Goal: Find contact information: Find contact information

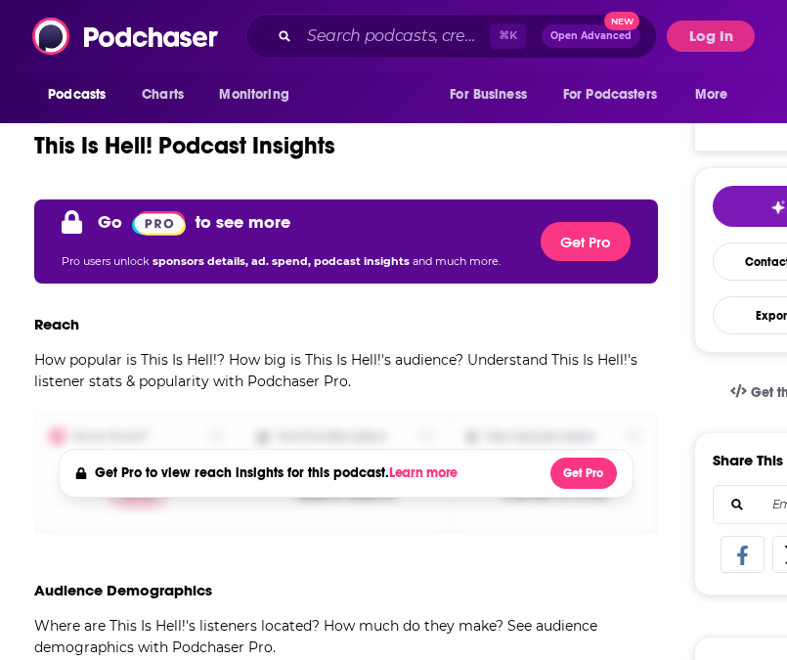
scroll to position [351, 0]
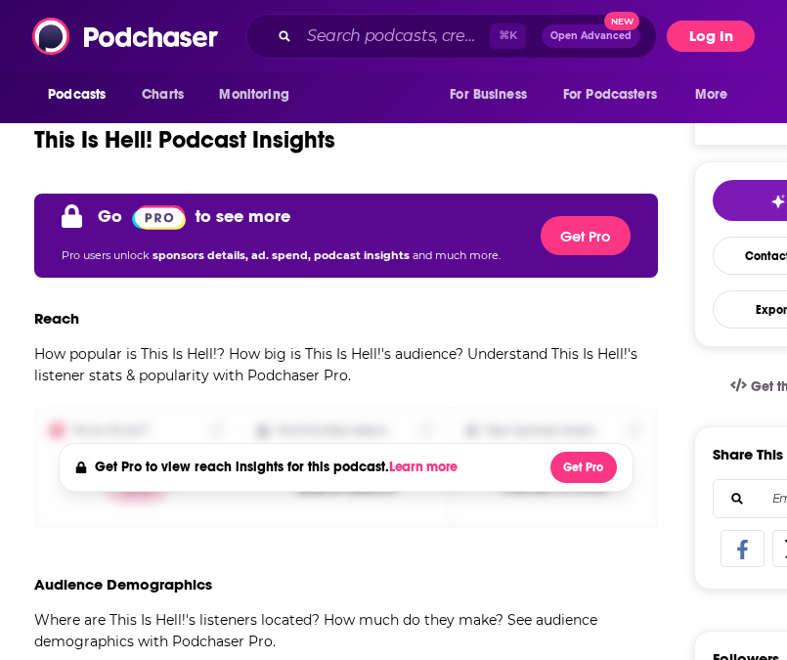
click at [696, 50] on button "Log In" at bounding box center [711, 36] width 88 height 31
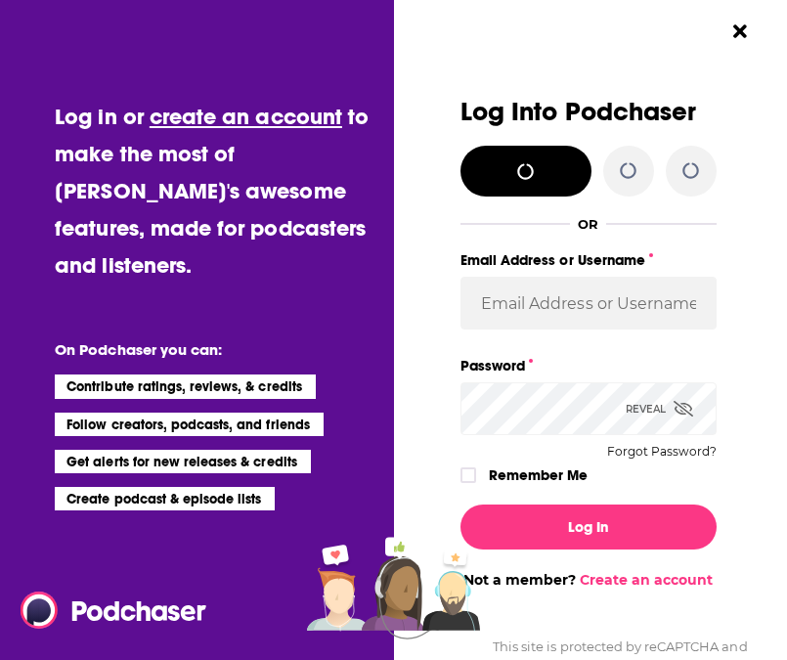
scroll to position [0, 0]
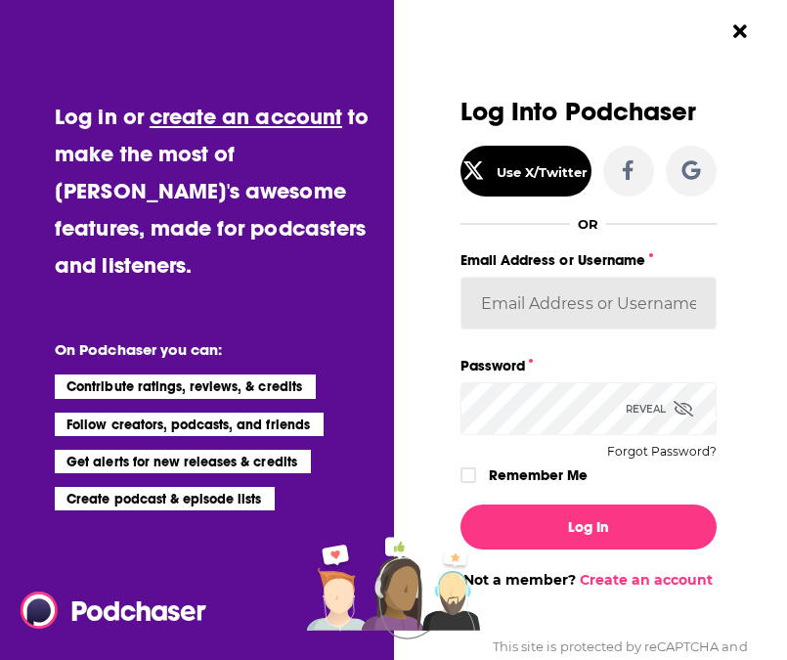
type input "jennarohl"
click at [526, 292] on input "jennarohl" at bounding box center [589, 303] width 256 height 53
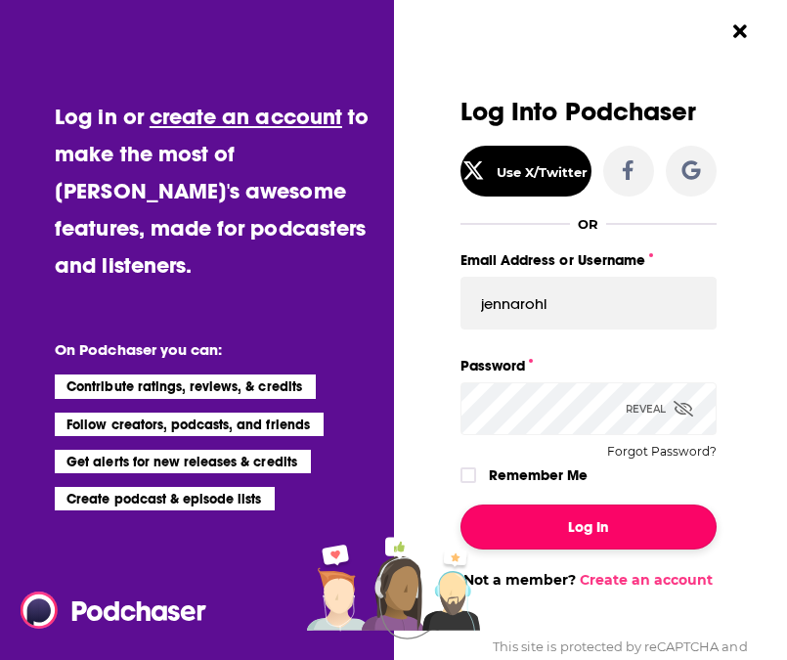
click at [553, 526] on button "Log In" at bounding box center [589, 527] width 256 height 45
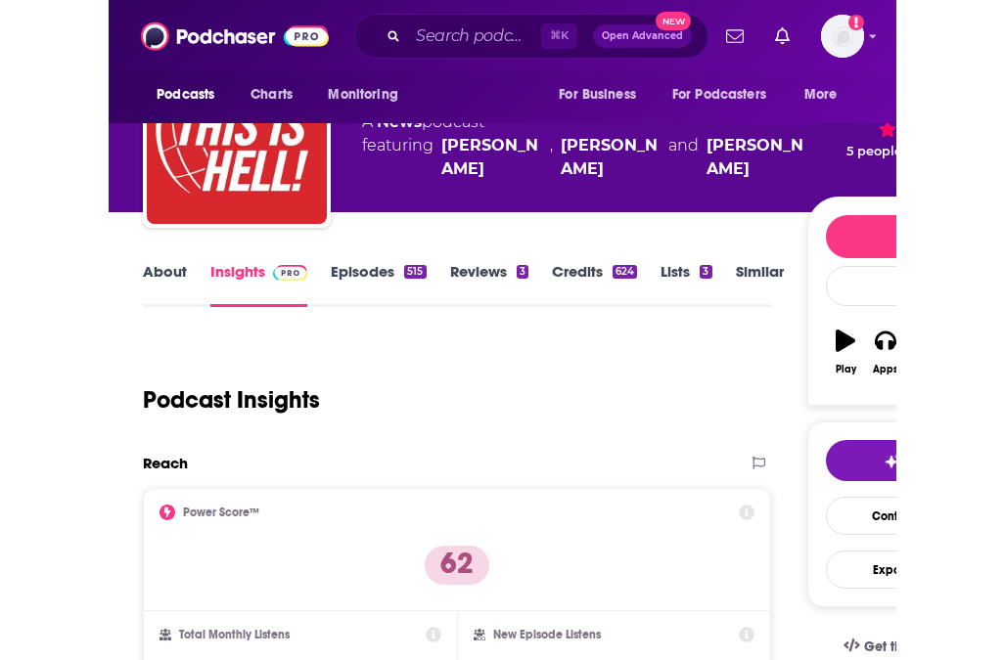
scroll to position [34, 0]
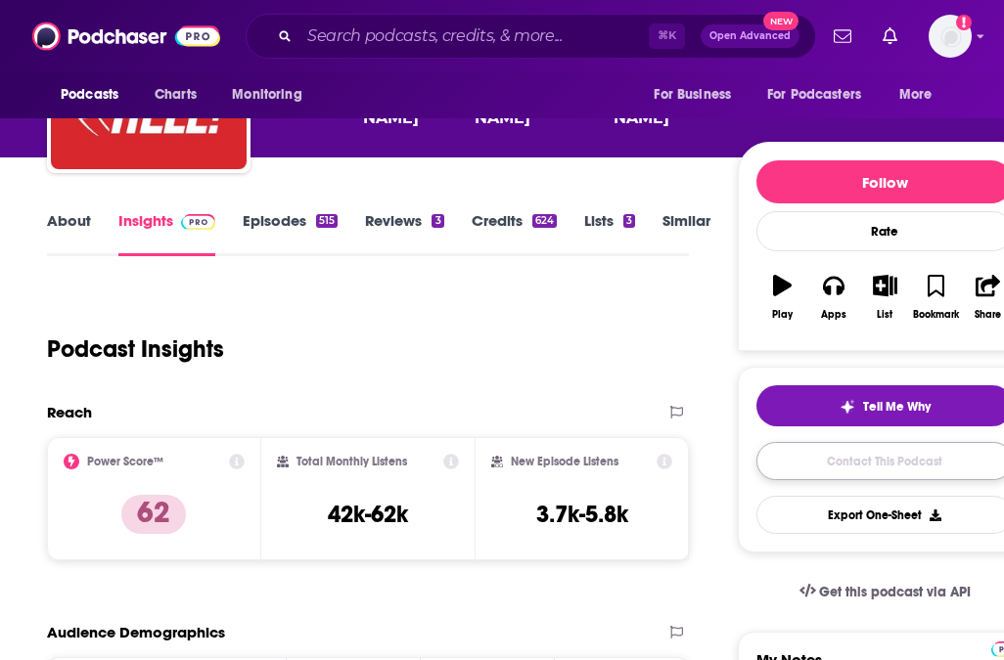
click at [786, 466] on link "Contact This Podcast" at bounding box center [884, 461] width 256 height 38
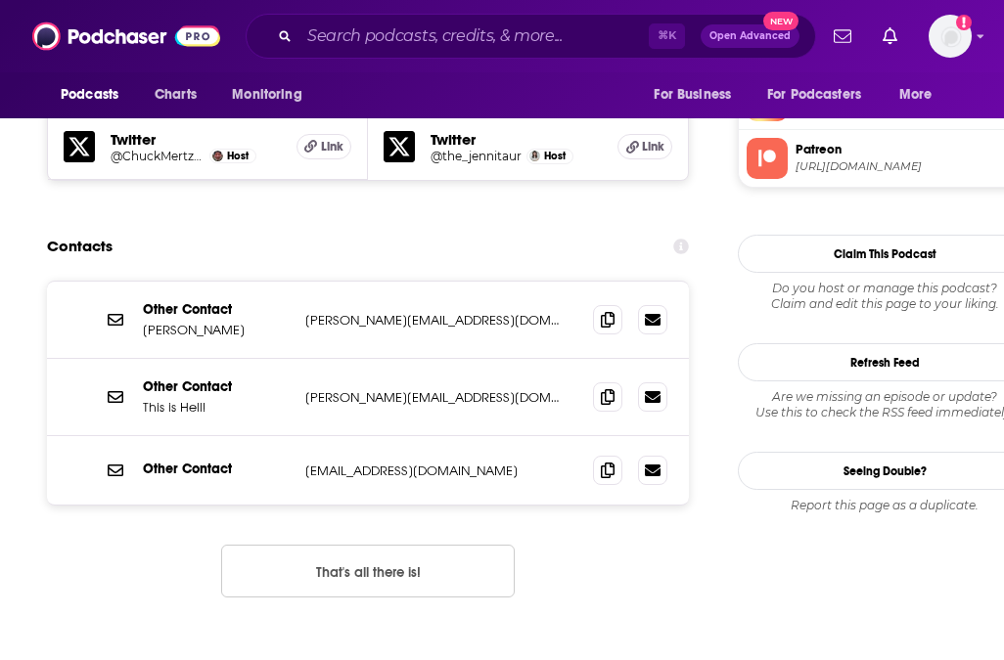
scroll to position [1785, 0]
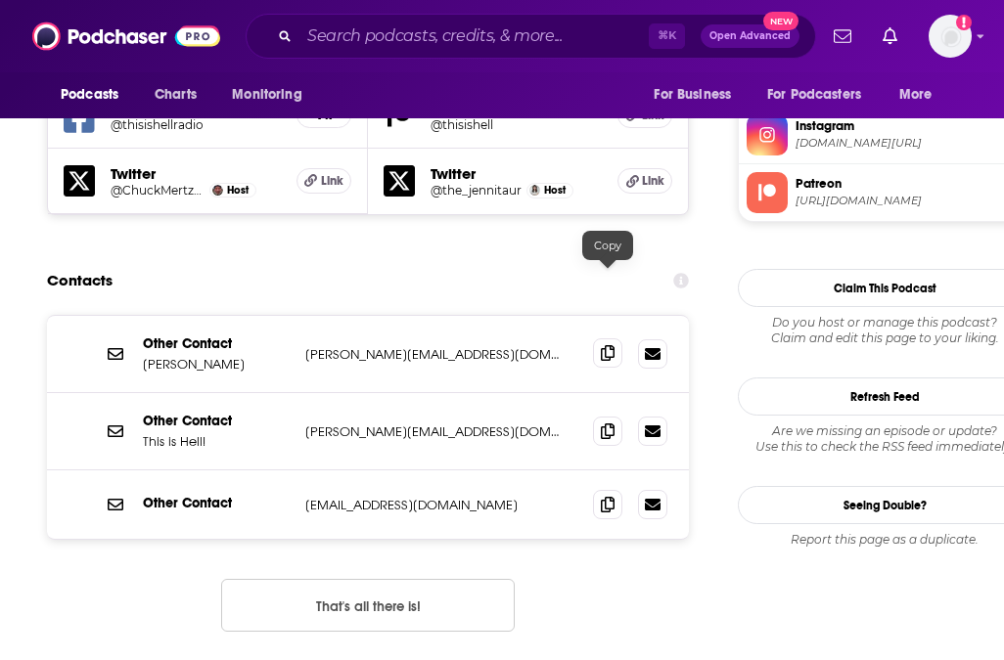
click at [606, 345] on icon at bounding box center [608, 353] width 14 height 16
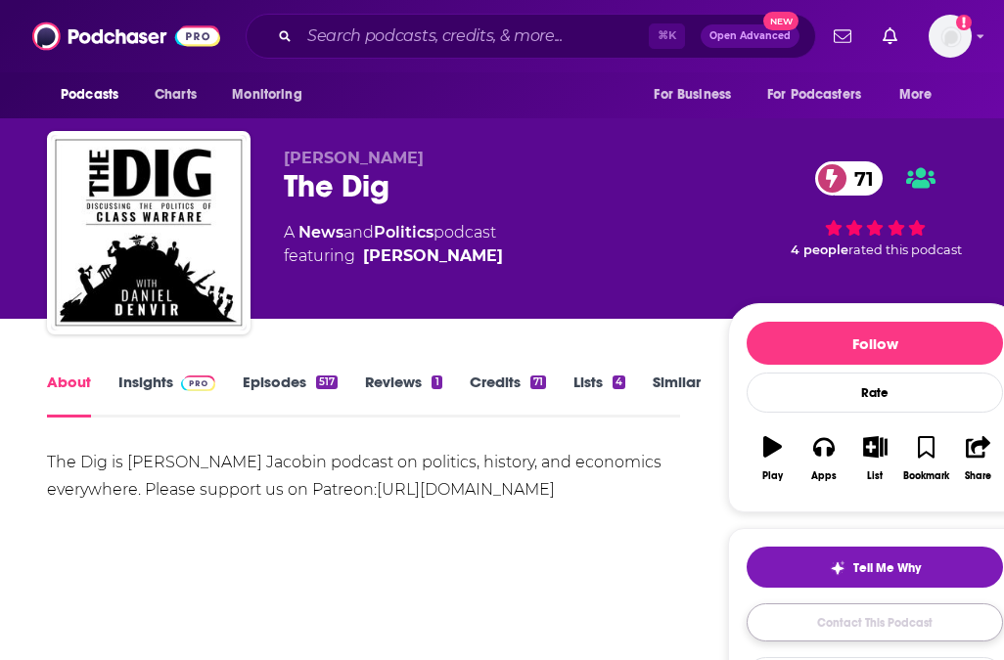
click at [854, 628] on link "Contact This Podcast" at bounding box center [874, 623] width 256 height 38
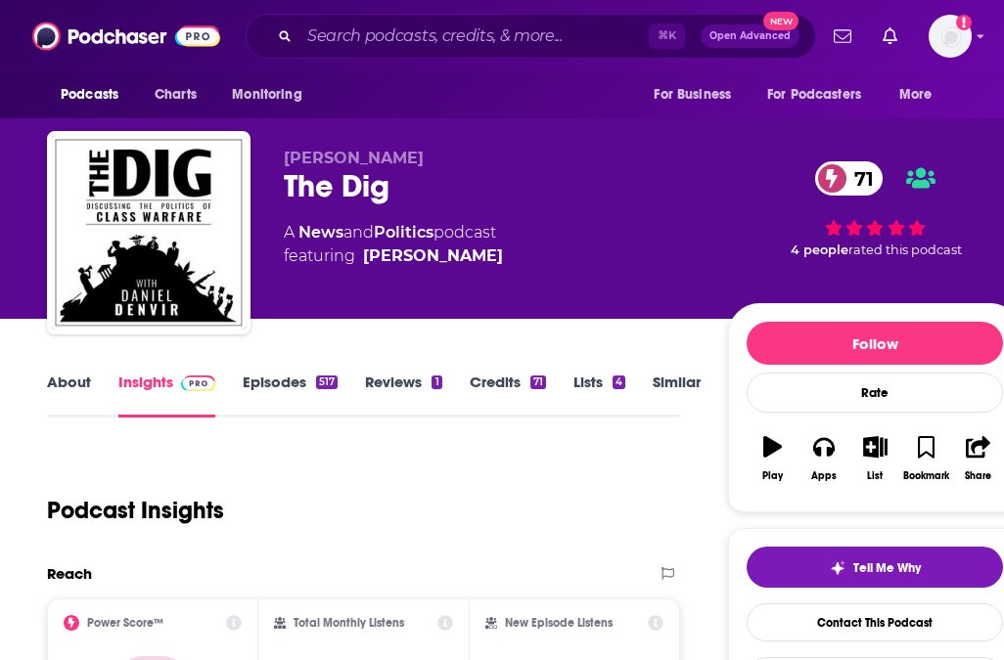
scroll to position [1973, 0]
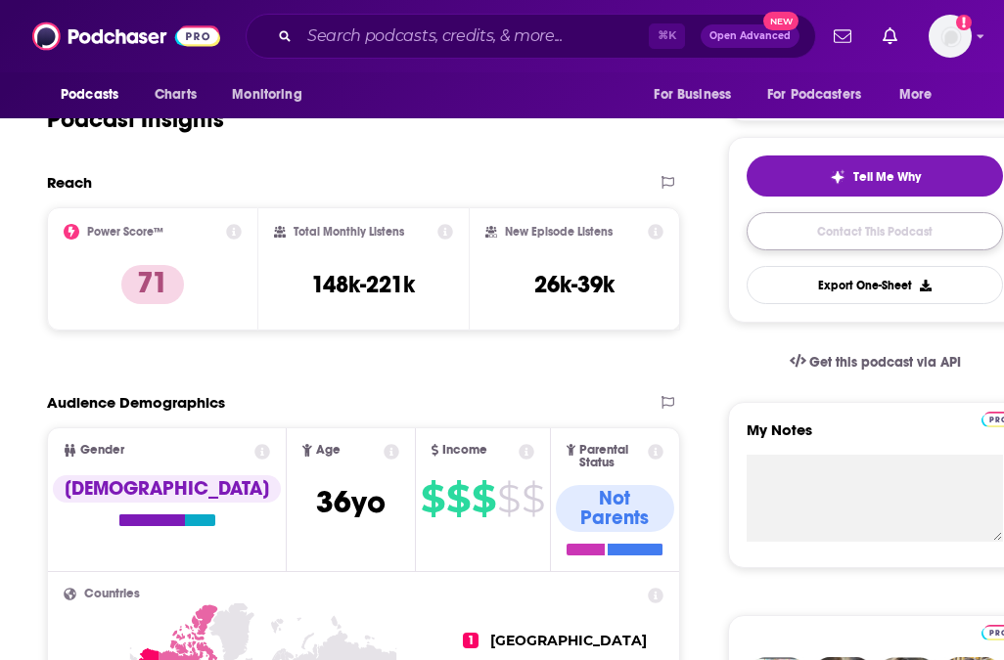
click at [838, 224] on link "Contact This Podcast" at bounding box center [874, 231] width 256 height 38
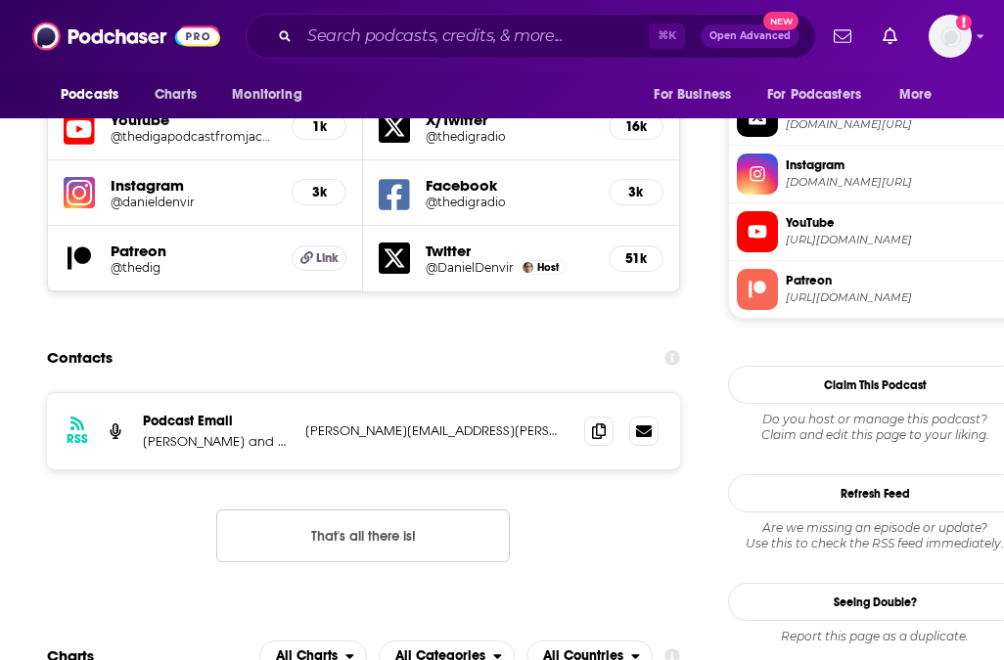
scroll to position [1723, 0]
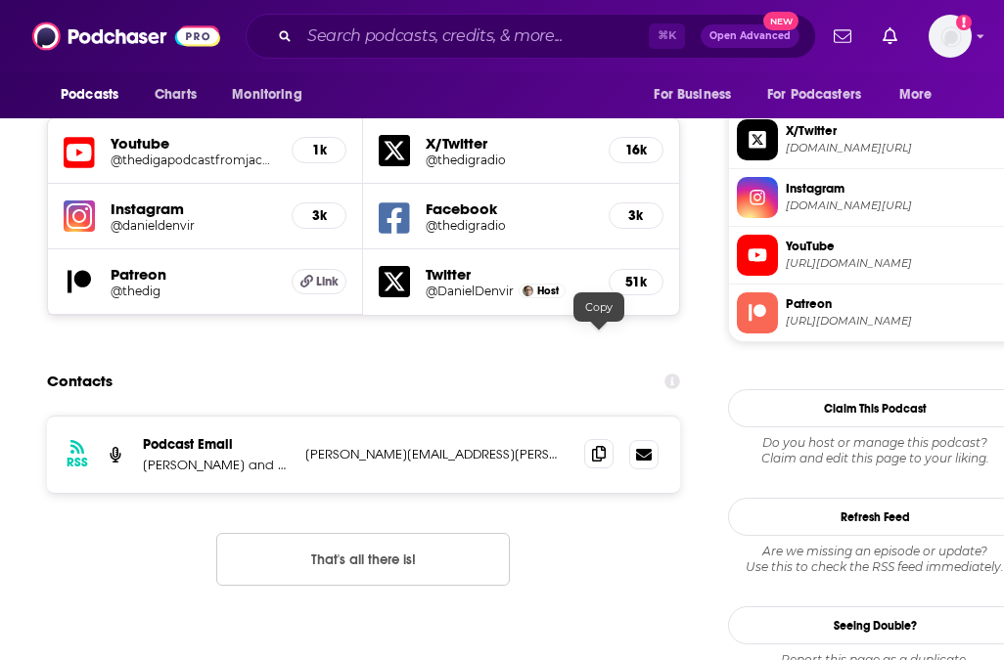
click at [596, 446] on icon at bounding box center [599, 454] width 14 height 16
click at [336, 417] on div "RSS Podcast Email Daniel Denvir and Abdel Razzaq Takriti daniel.denvir@gmail.co…" at bounding box center [363, 455] width 633 height 76
click at [604, 446] on icon at bounding box center [599, 454] width 14 height 16
click at [348, 39] on input "Search podcasts, credits, & more..." at bounding box center [473, 36] width 349 height 31
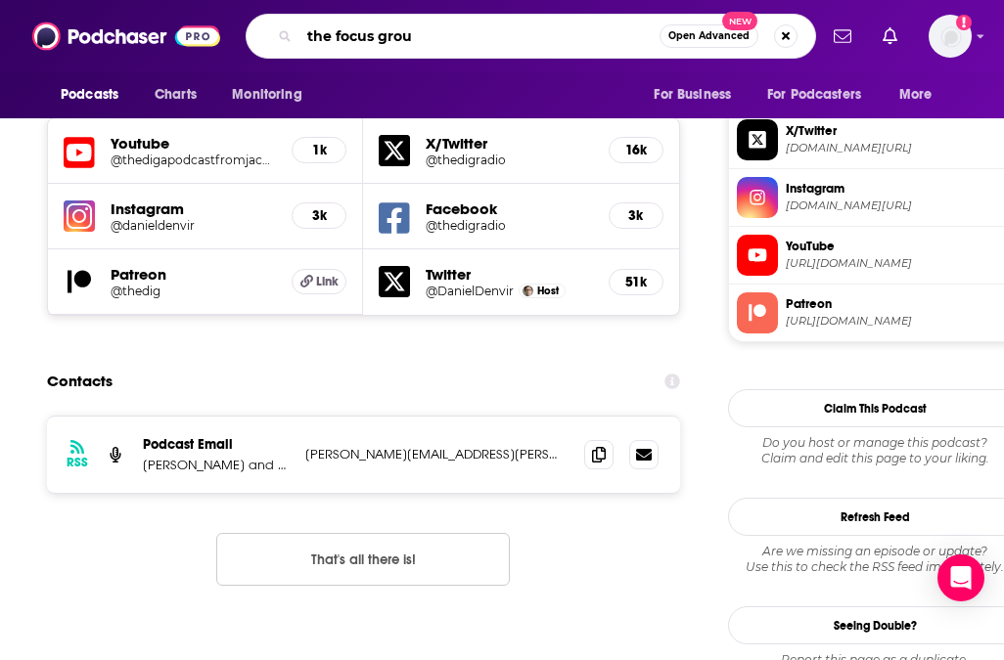
type input "the focus group"
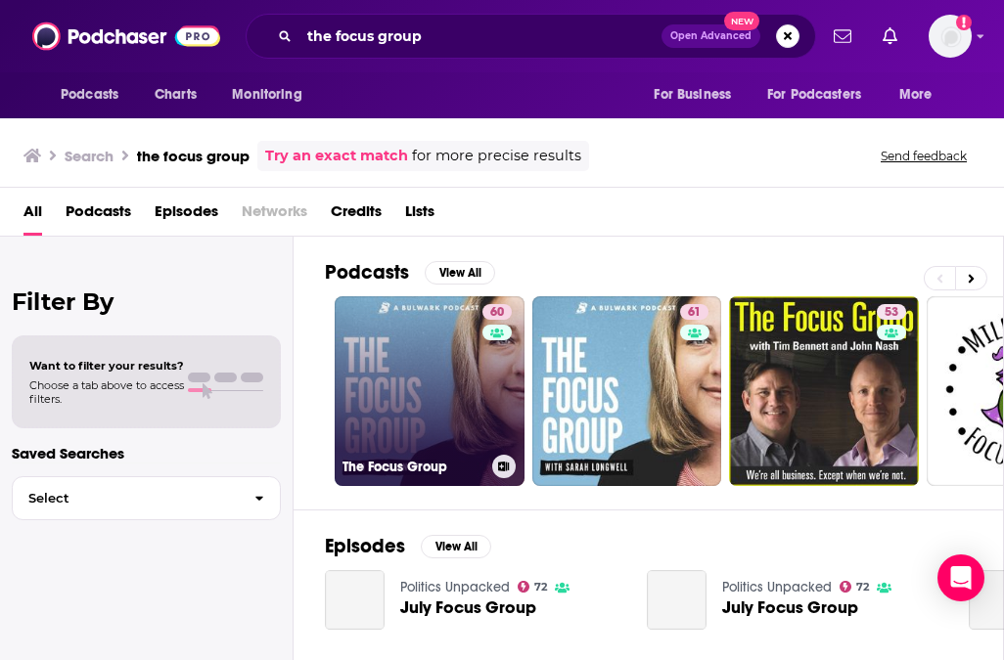
click at [426, 408] on link "60 The Focus Group" at bounding box center [430, 391] width 190 height 190
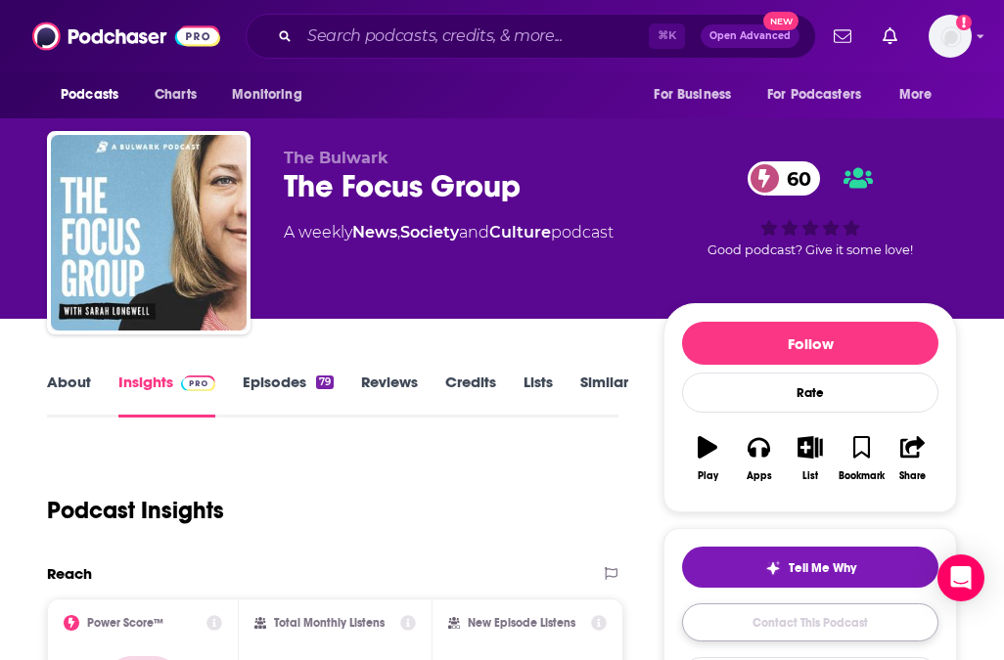
click at [763, 630] on link "Contact This Podcast" at bounding box center [810, 623] width 256 height 38
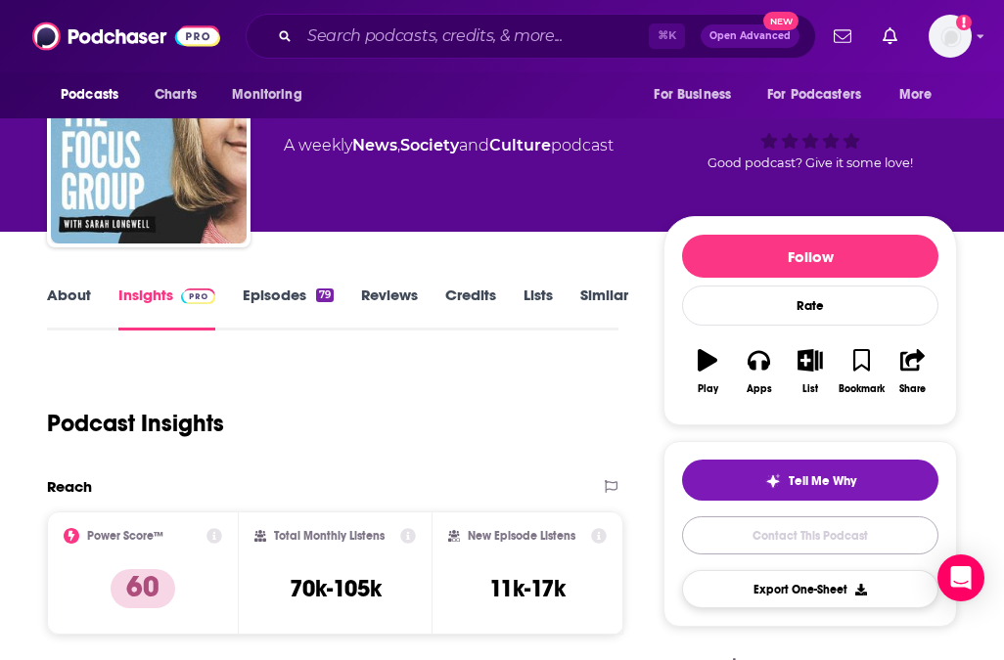
scroll to position [92, 0]
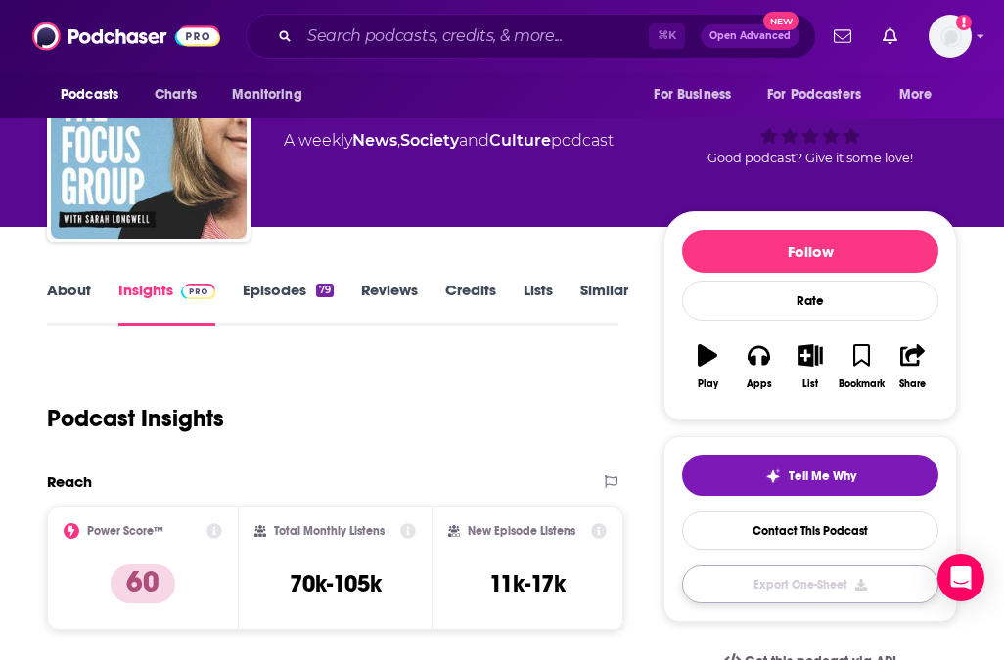
click at [784, 584] on button "Export One-Sheet" at bounding box center [810, 584] width 256 height 38
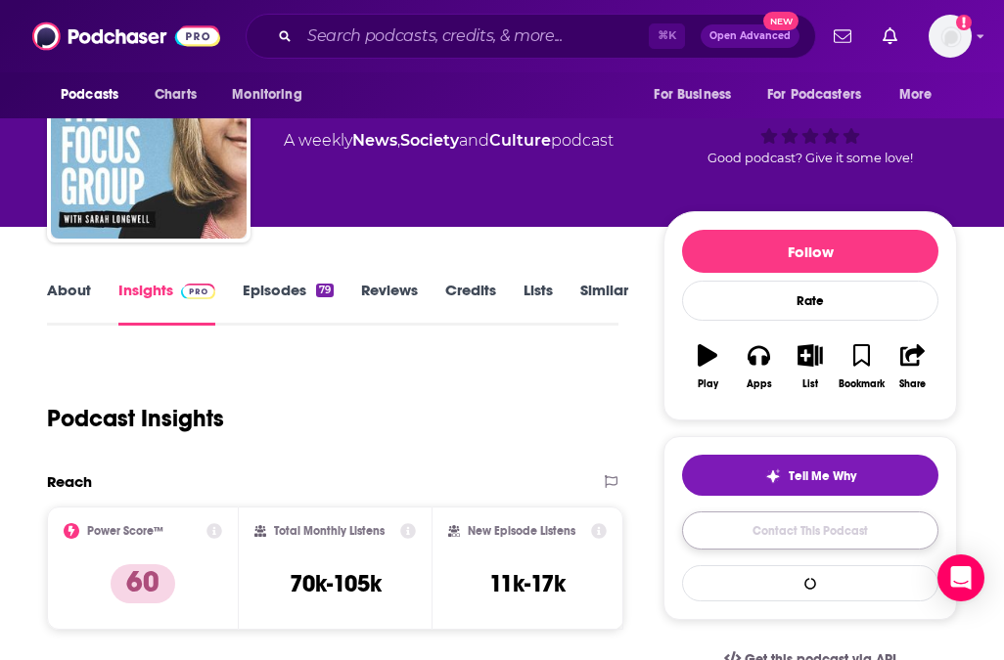
click at [779, 542] on link "Contact This Podcast" at bounding box center [810, 531] width 256 height 38
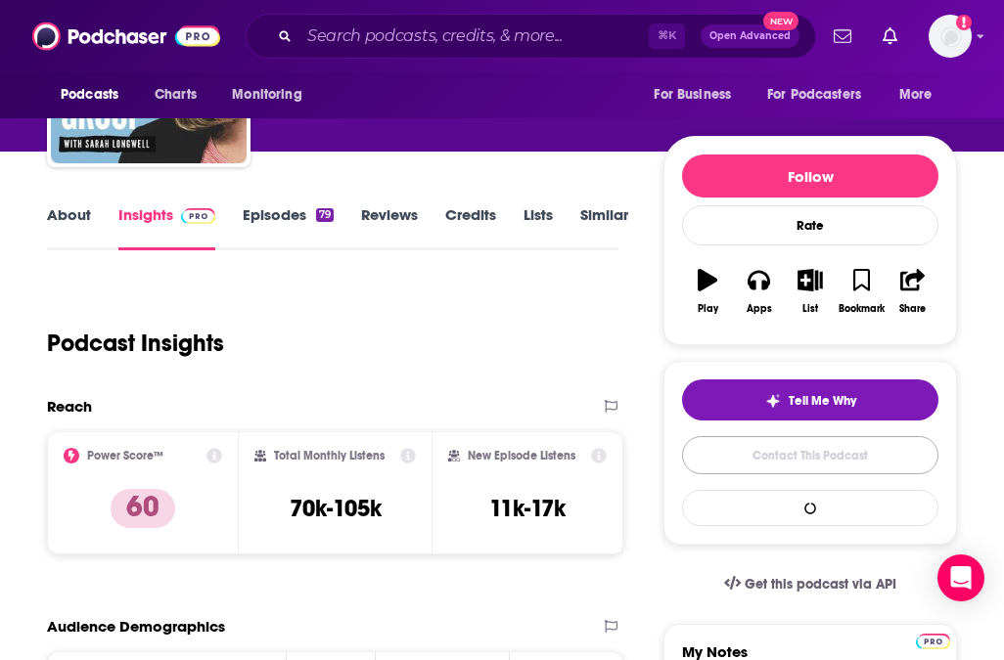
scroll to position [303, 0]
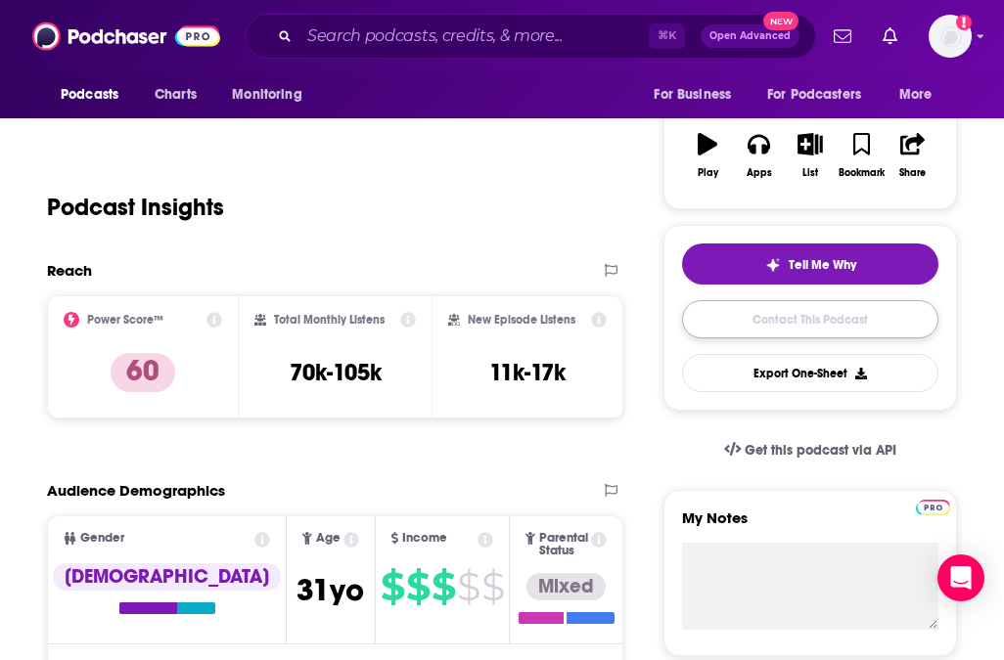
click at [770, 326] on link "Contact This Podcast" at bounding box center [810, 319] width 256 height 38
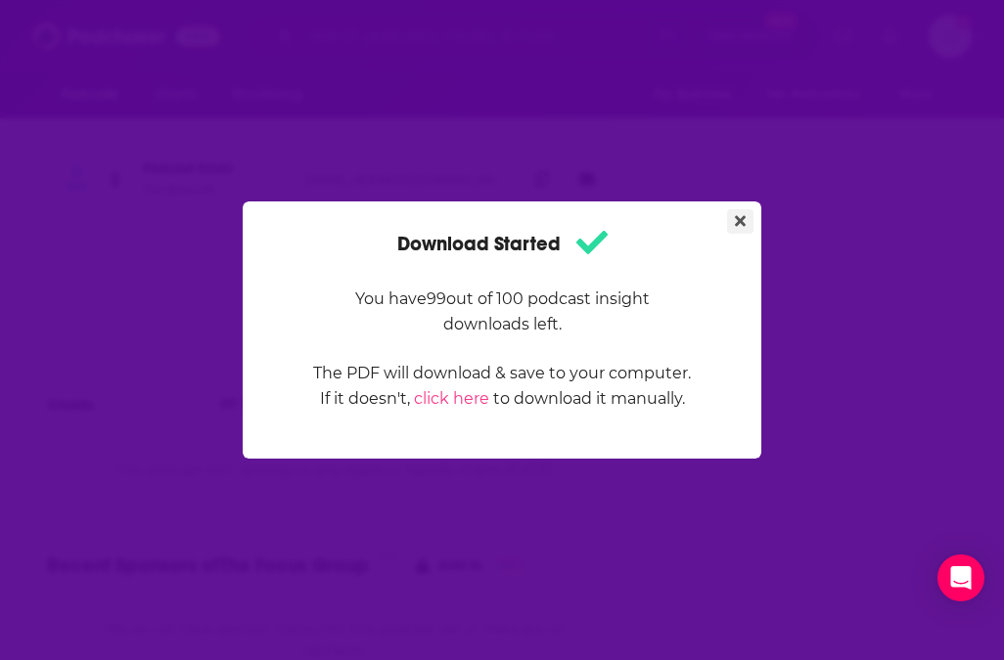
click at [735, 218] on icon "Close" at bounding box center [740, 221] width 11 height 16
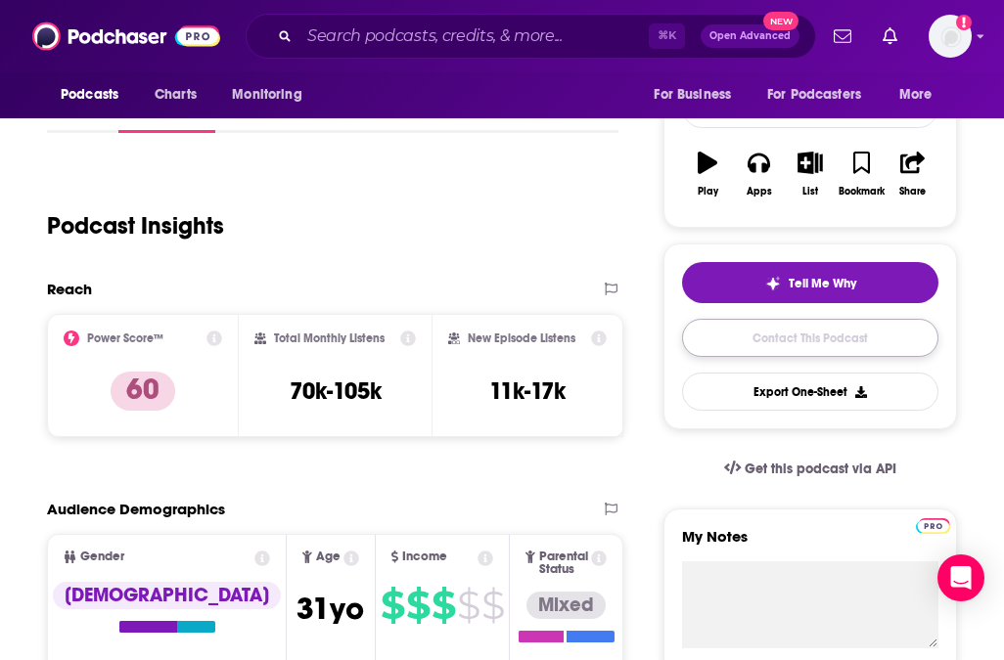
click at [762, 335] on link "Contact This Podcast" at bounding box center [810, 338] width 256 height 38
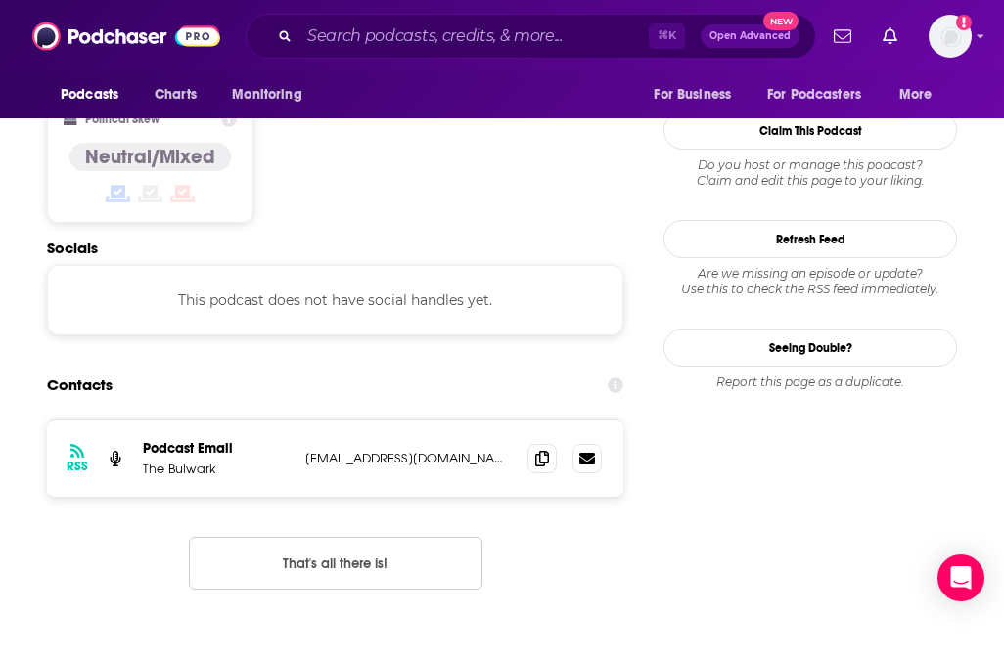
scroll to position [1536, 0]
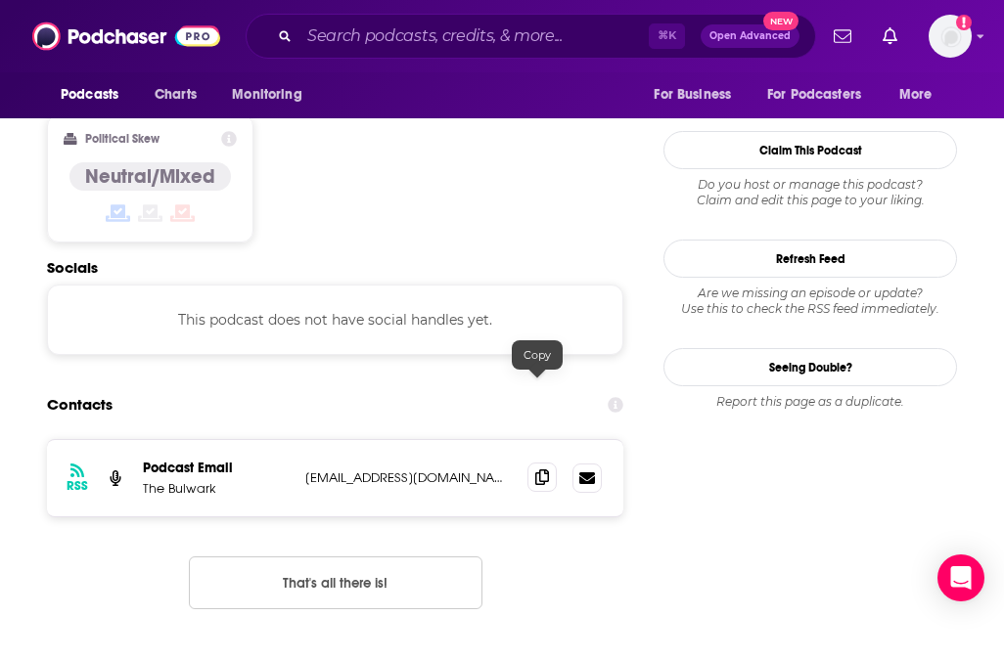
click at [540, 463] on span at bounding box center [541, 477] width 29 height 29
click at [334, 32] on input "Search podcasts, credits, & more..." at bounding box center [473, 36] width 349 height 31
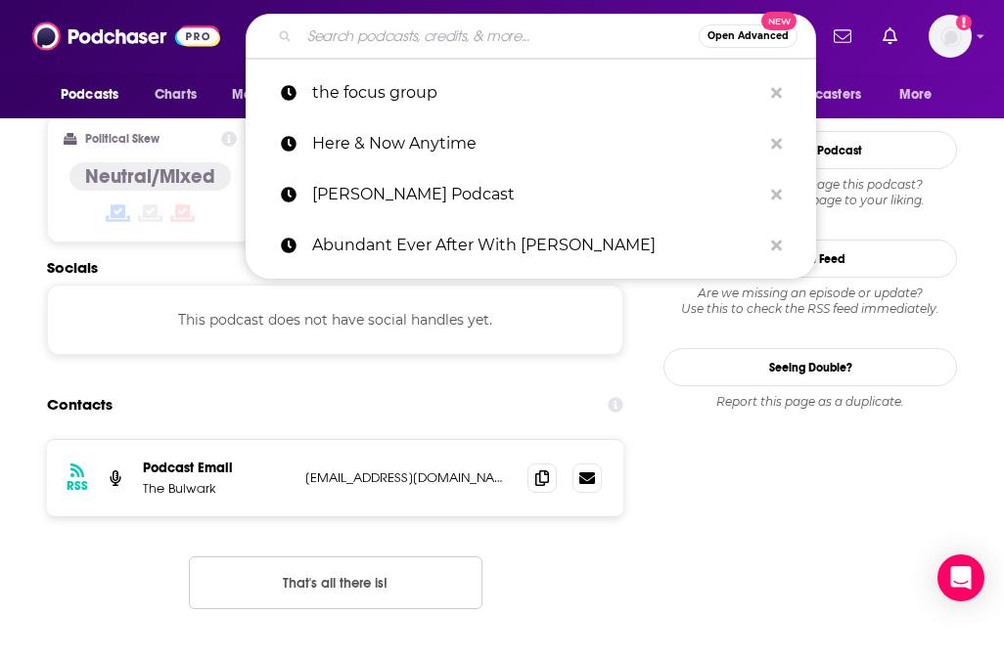
paste input "The Nonprofit Podcast"
type input "The Nonprofit Podcast"
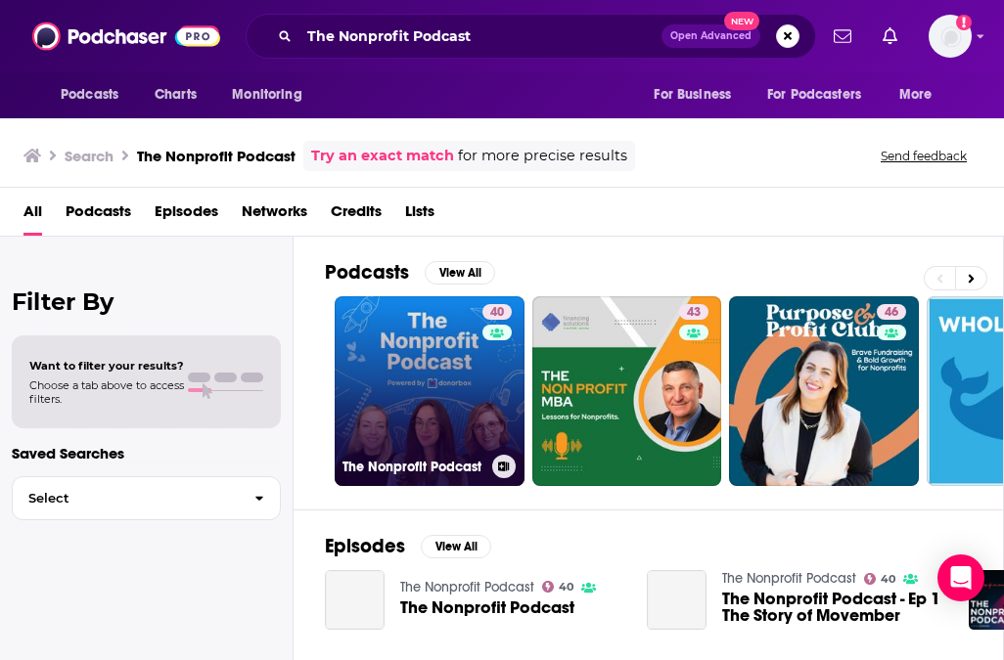
click at [420, 414] on link "40 The Nonprofit Podcast" at bounding box center [430, 391] width 190 height 190
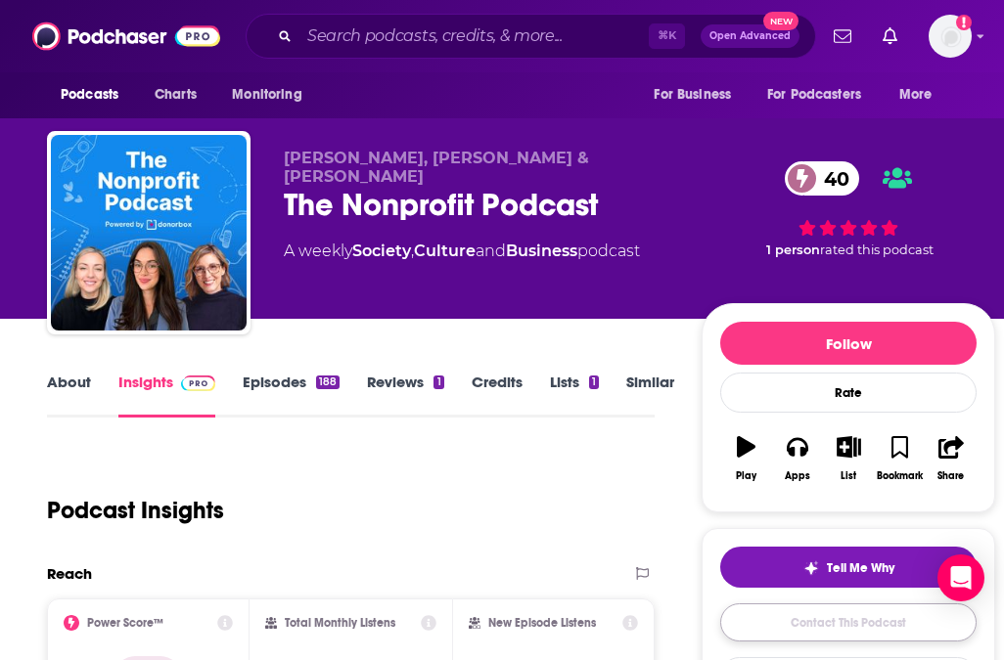
click at [823, 620] on link "Contact This Podcast" at bounding box center [848, 623] width 256 height 38
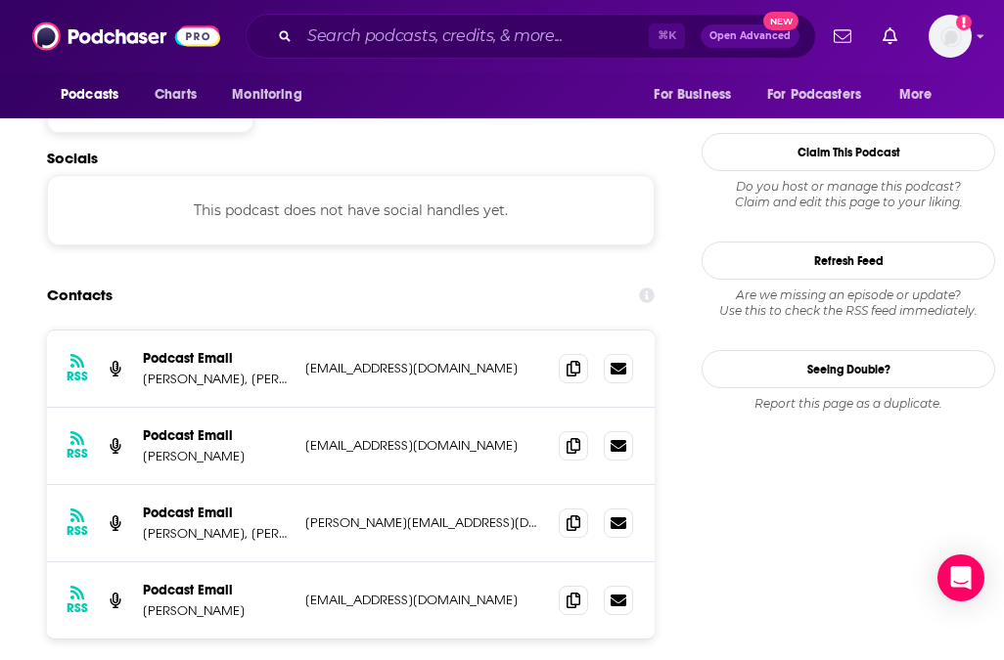
scroll to position [1674, 0]
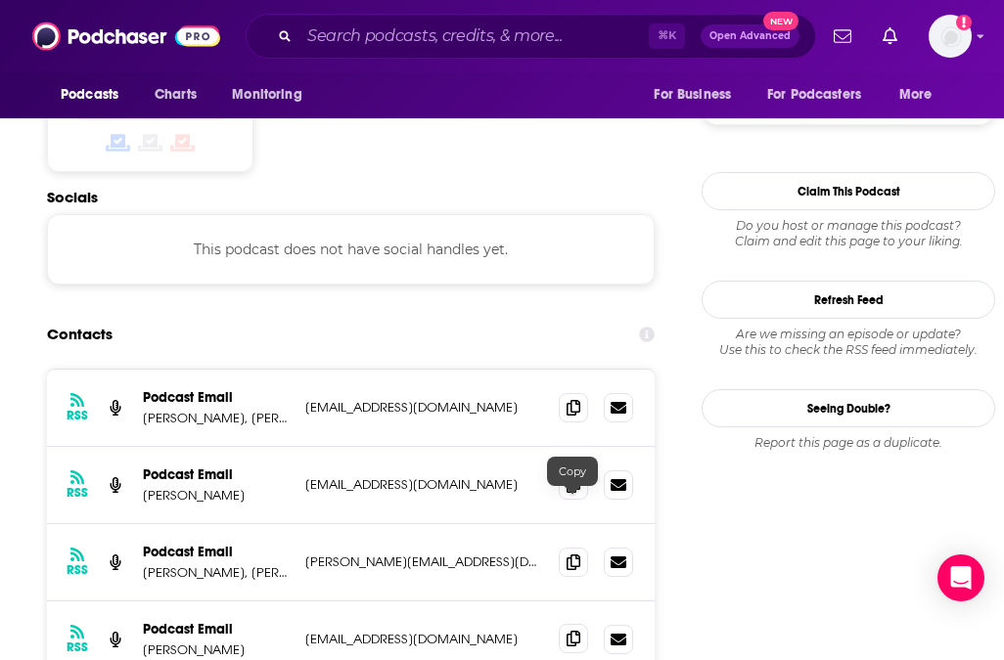
click at [576, 631] on icon at bounding box center [573, 639] width 14 height 16
click at [345, 39] on input "Search podcasts, credits, & more..." at bounding box center [473, 36] width 349 height 31
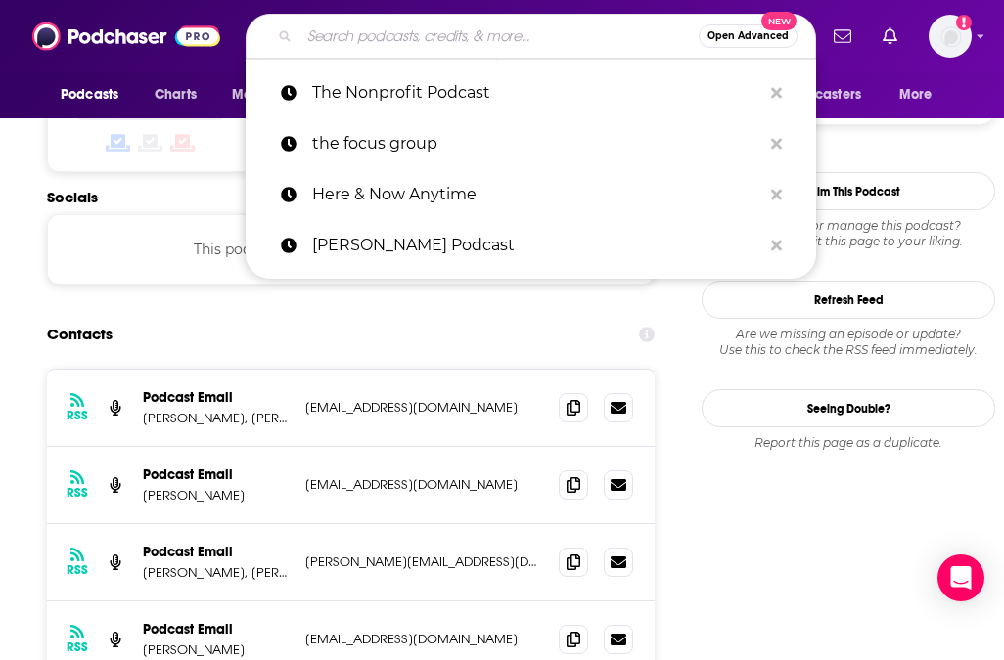
paste input "Nonprofits Now: Leading Today"
type input "Nonprofits Now: Leading Today"
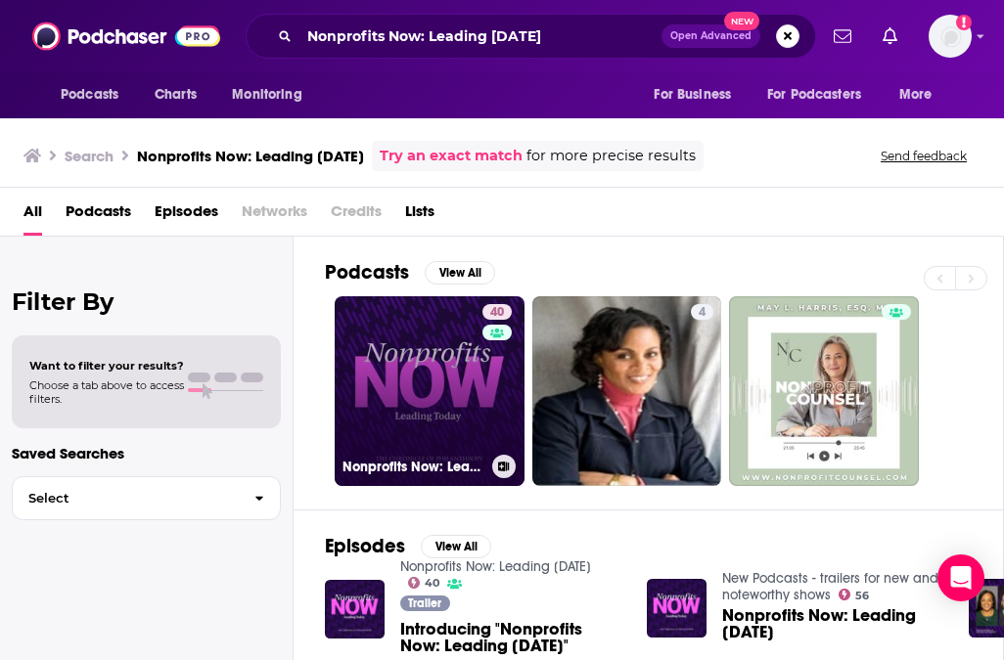
click at [419, 411] on link "40 Nonprofits Now: Leading Today" at bounding box center [430, 391] width 190 height 190
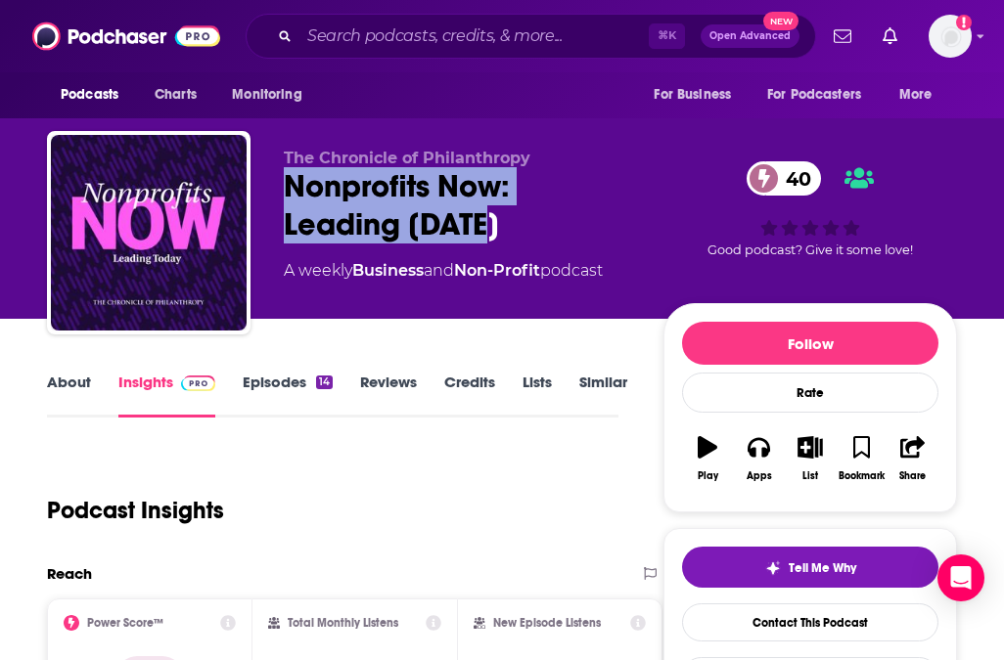
drag, startPoint x: 277, startPoint y: 185, endPoint x: 526, endPoint y: 236, distance: 254.6
click at [526, 236] on div "The Chronicle of Philanthropy Nonprofits Now: Leading Today 40 A weekly Busines…" at bounding box center [502, 236] width 910 height 211
copy h2 "Nonprofits Now: Leading Today"
click at [774, 625] on link "Contact This Podcast" at bounding box center [810, 623] width 256 height 38
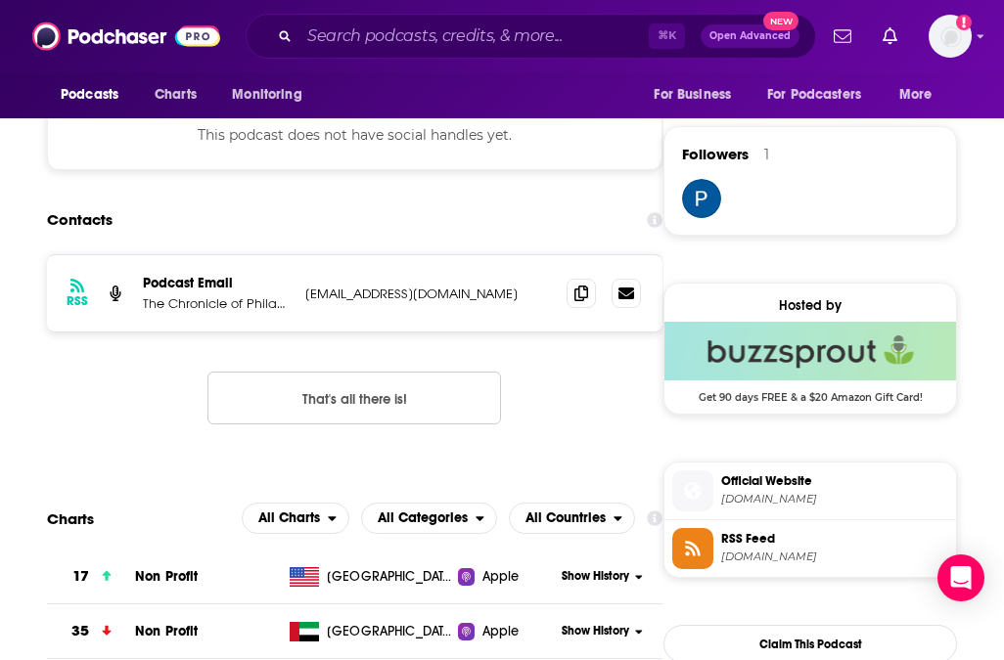
scroll to position [1314, 0]
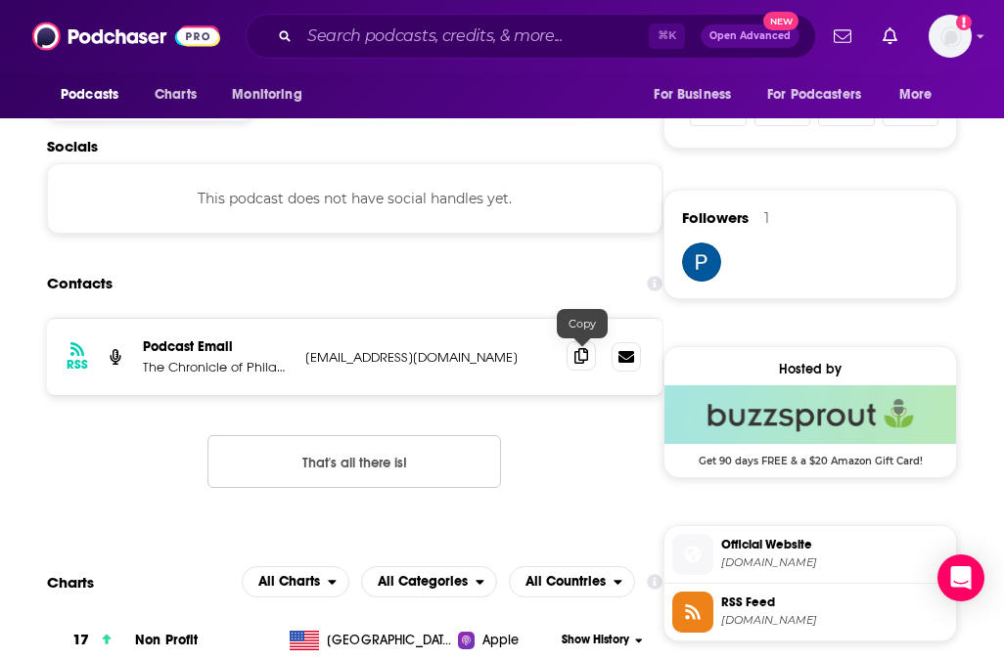
click at [585, 364] on icon at bounding box center [581, 356] width 14 height 16
click at [439, 29] on input "Search podcasts, credits, & more..." at bounding box center [473, 36] width 349 height 31
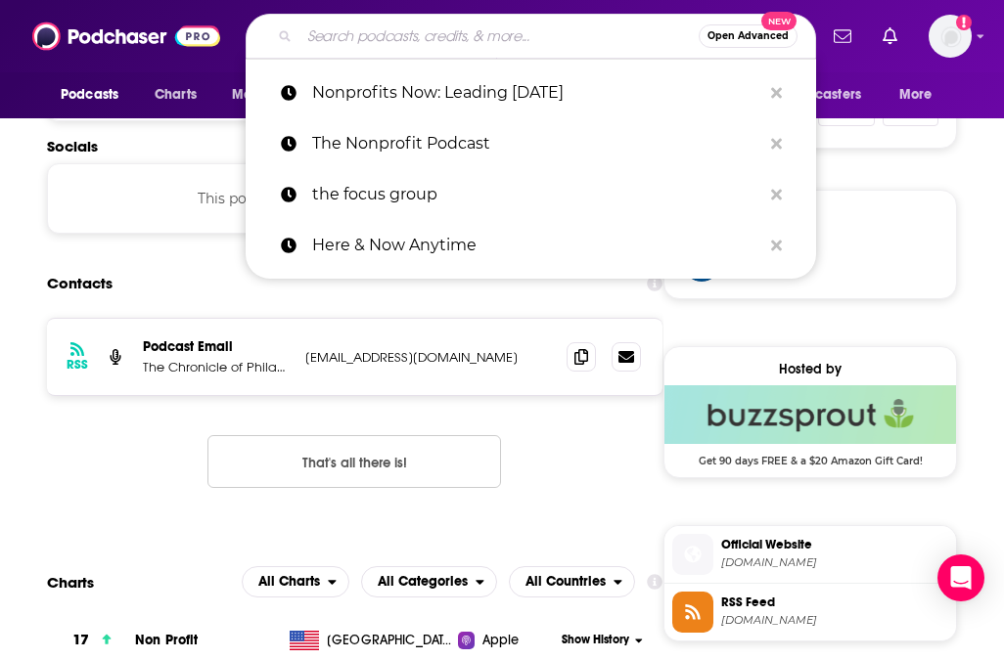
paste input "Democracy in Question"
type input "Democracy in Question"
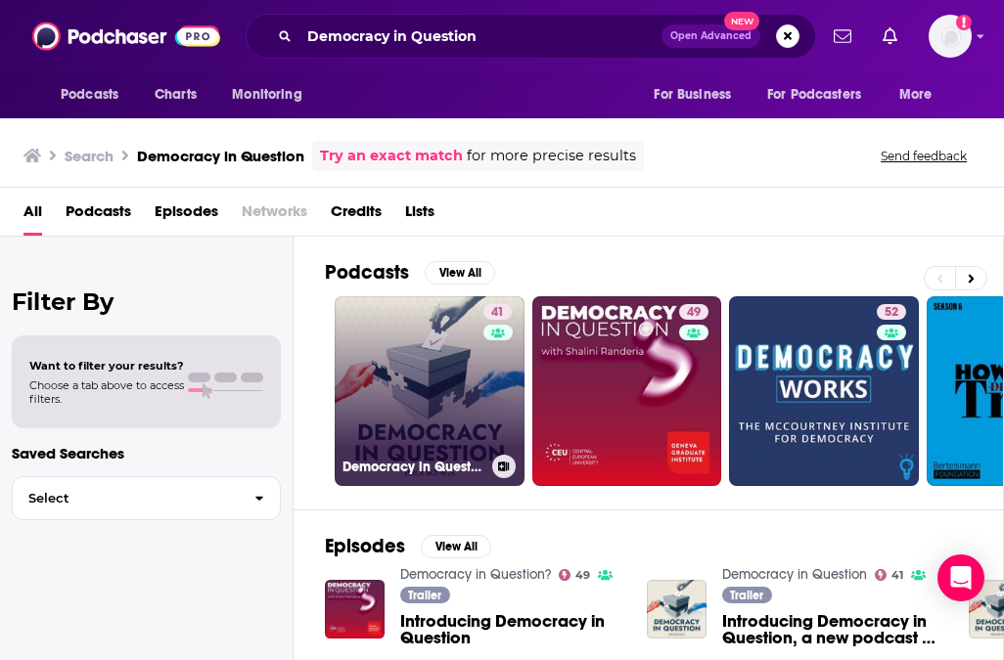
click at [452, 434] on link "41 Democracy in Question" at bounding box center [430, 391] width 190 height 190
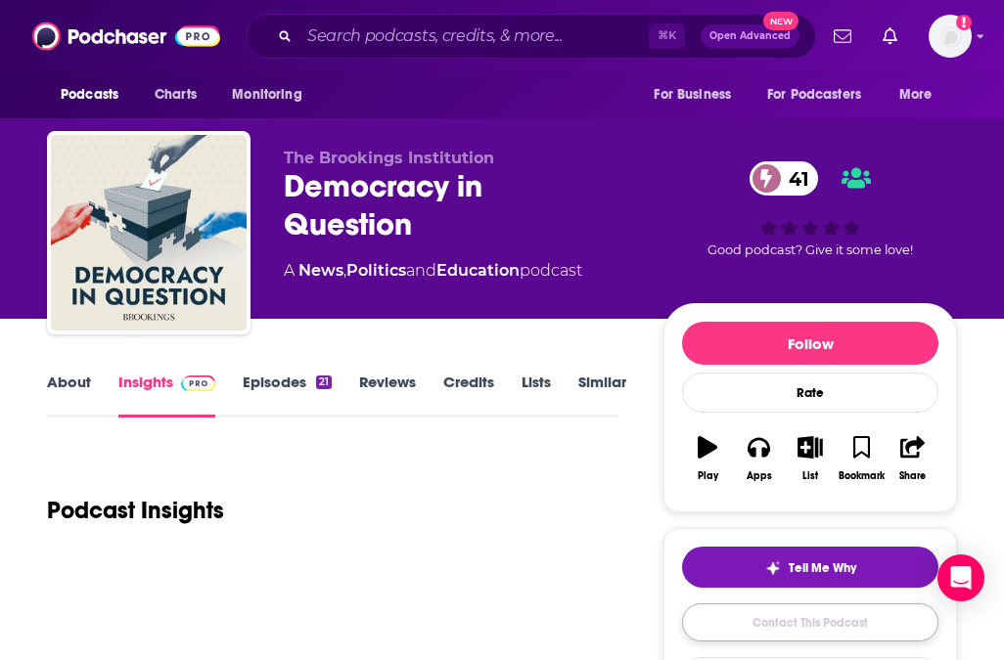
click at [806, 620] on link "Contact This Podcast" at bounding box center [810, 623] width 256 height 38
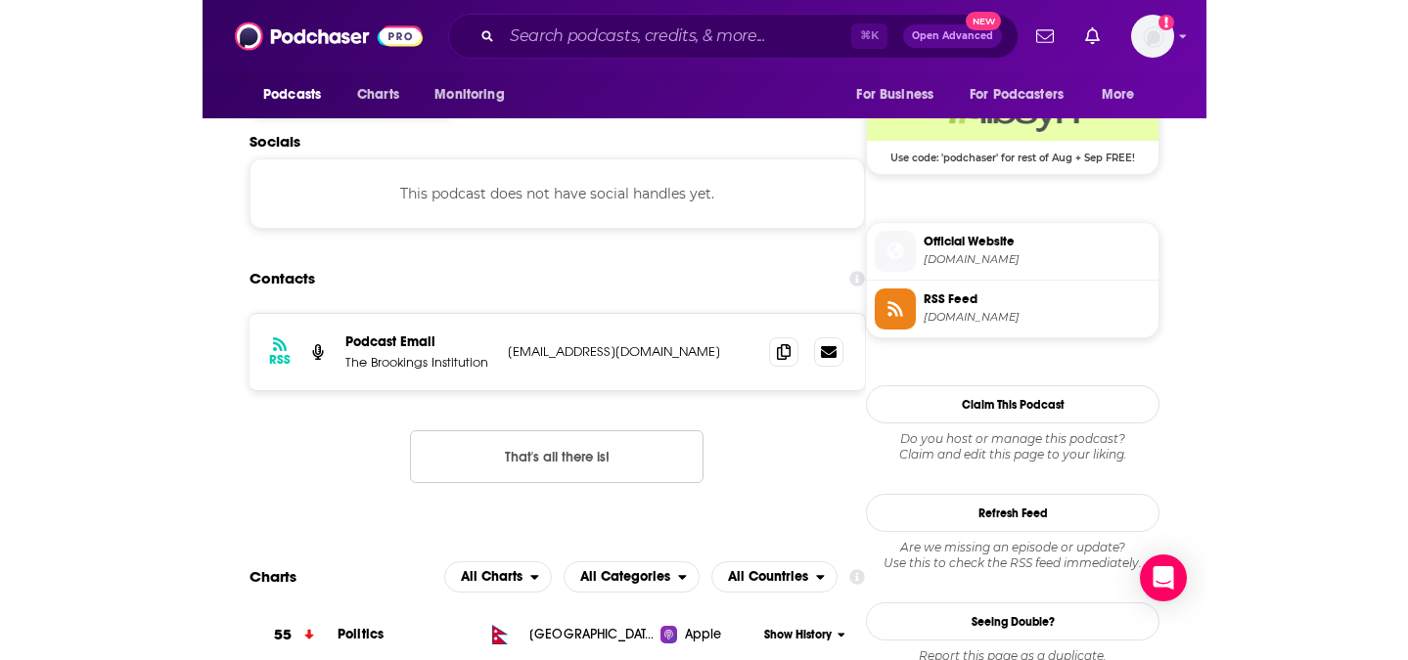
scroll to position [1551, 0]
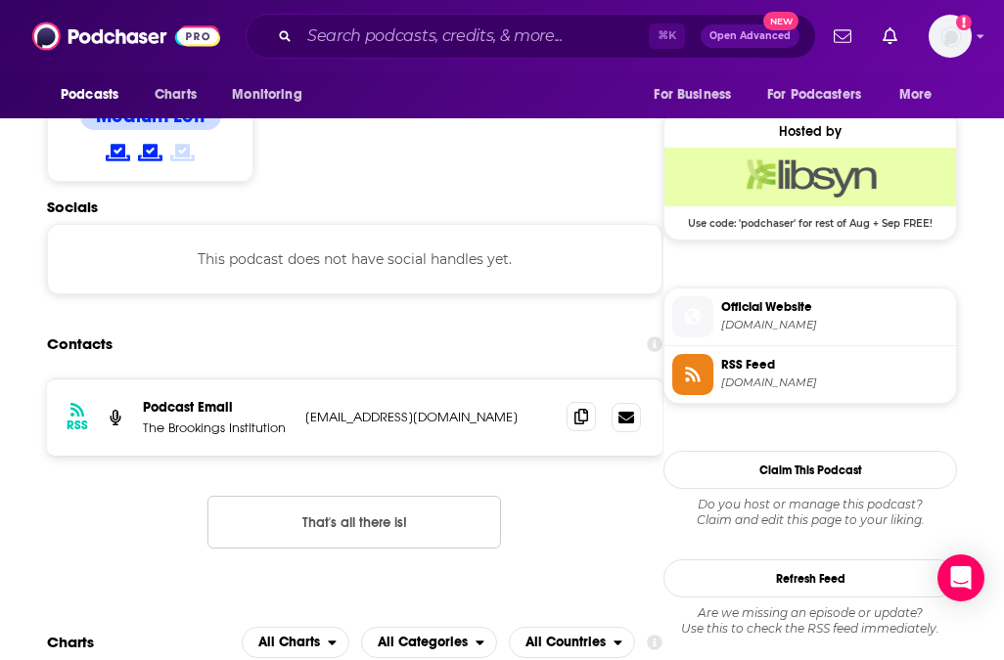
click at [590, 402] on span at bounding box center [580, 416] width 29 height 29
click at [572, 402] on span at bounding box center [580, 416] width 29 height 29
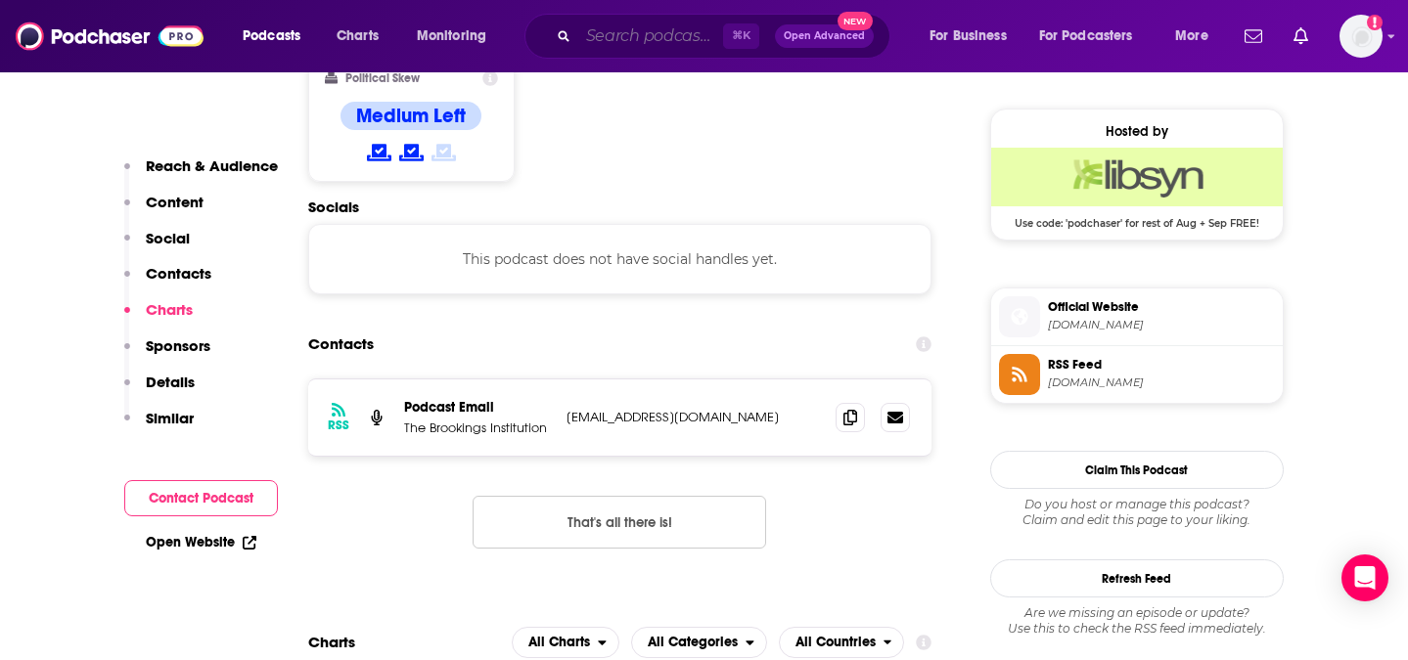
click at [612, 25] on input "Search podcasts, credits, & more..." at bounding box center [650, 36] width 145 height 31
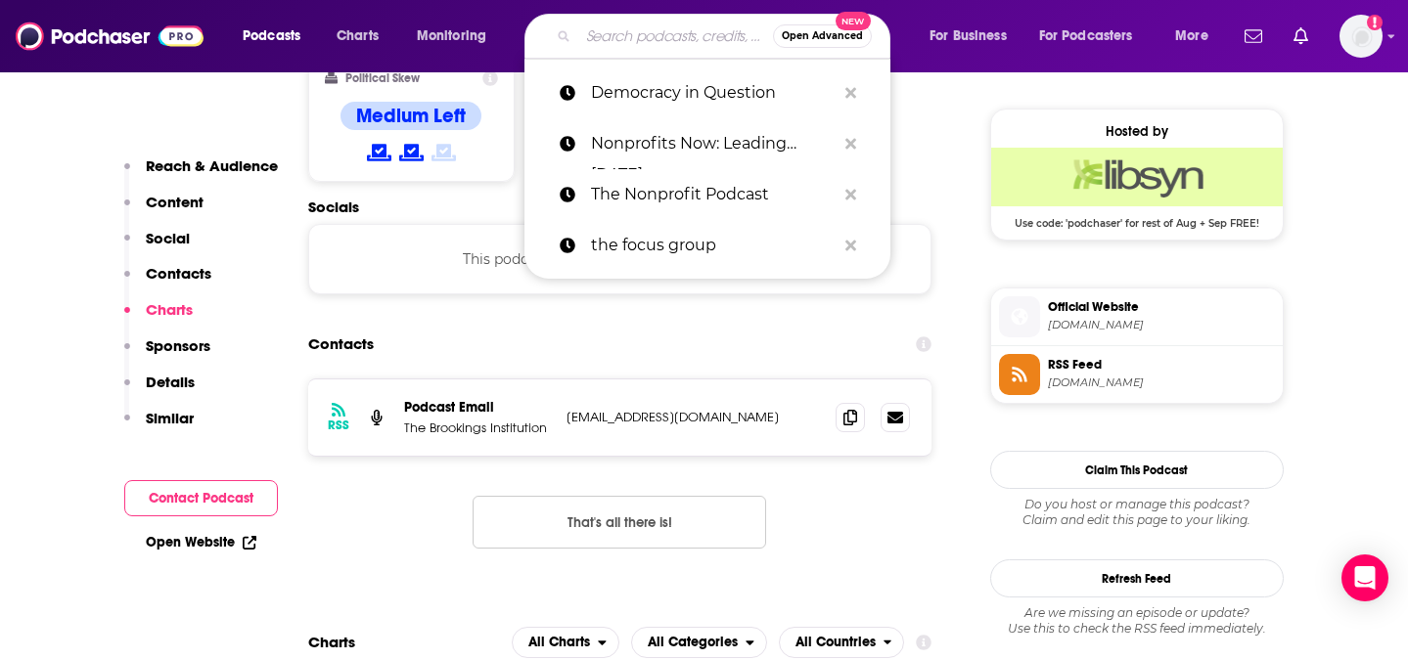
paste input "The Best People with Nicolle Wallace"
type input "The Best People with Nicolle Wallace"
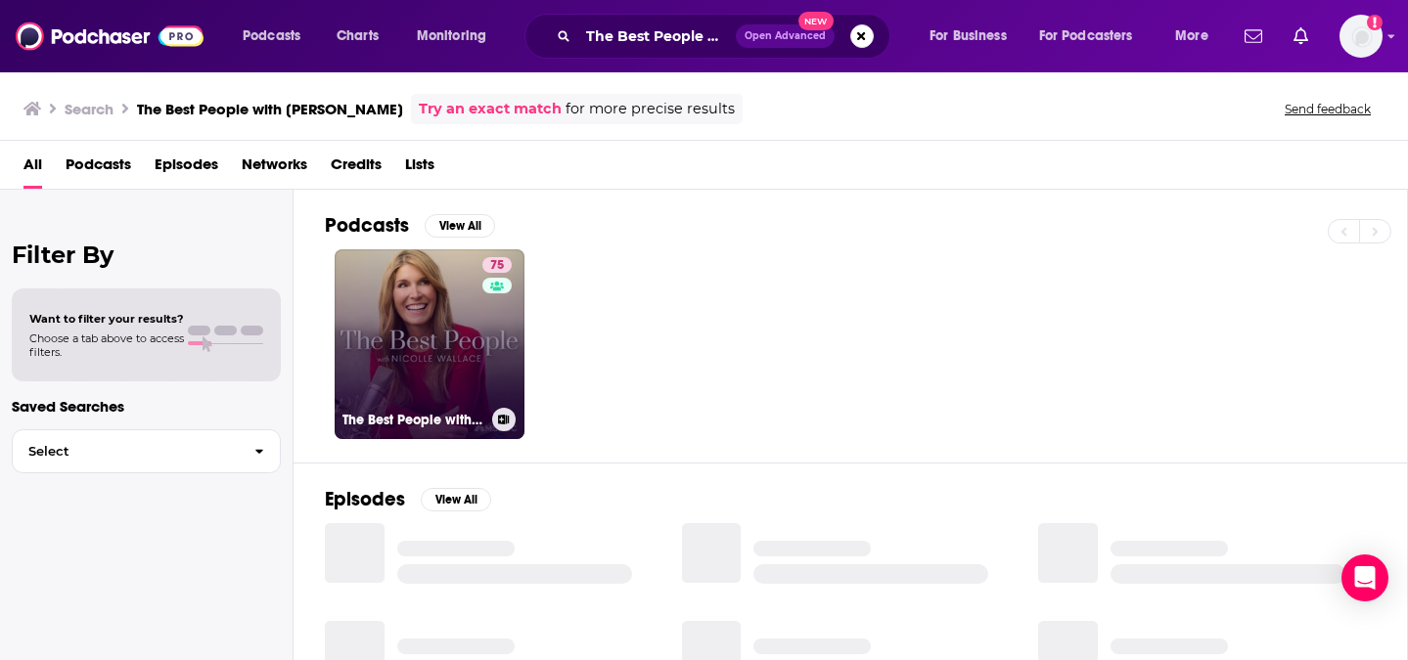
click at [439, 328] on link "75 The Best People with Nicolle Wallace" at bounding box center [430, 344] width 190 height 190
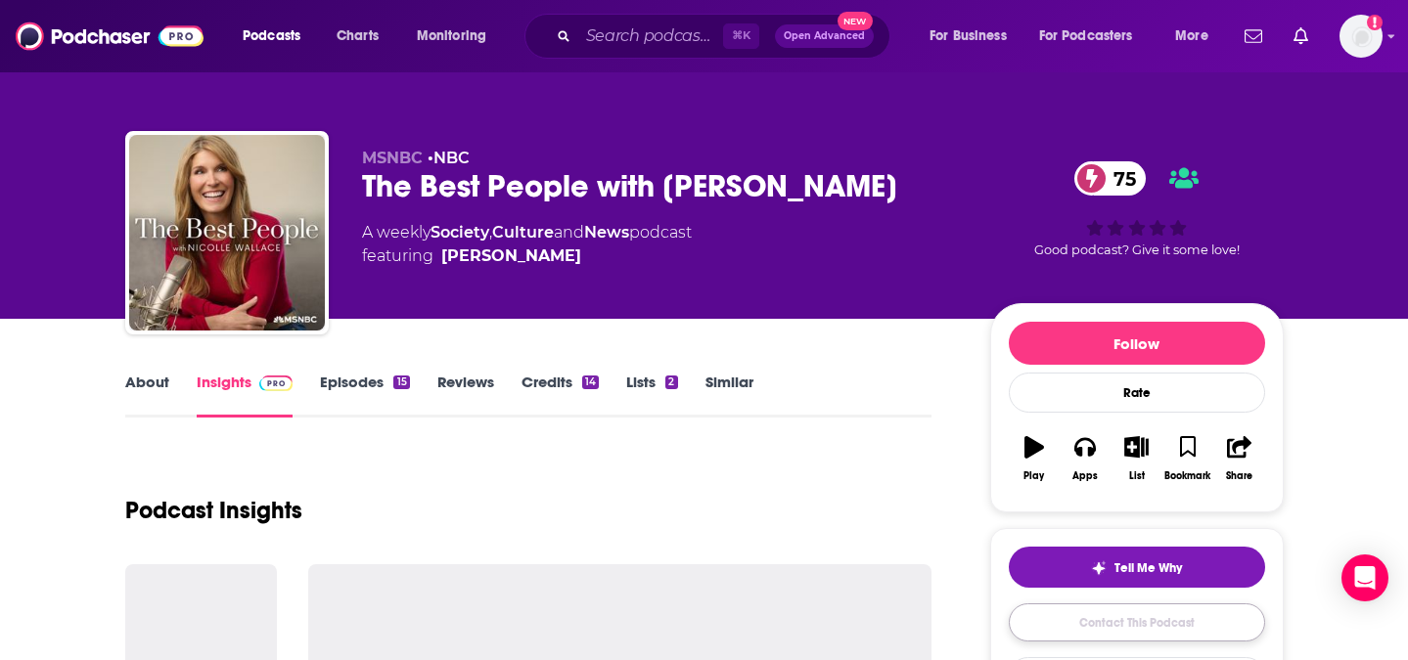
click at [1003, 631] on link "Contact This Podcast" at bounding box center [1136, 623] width 256 height 38
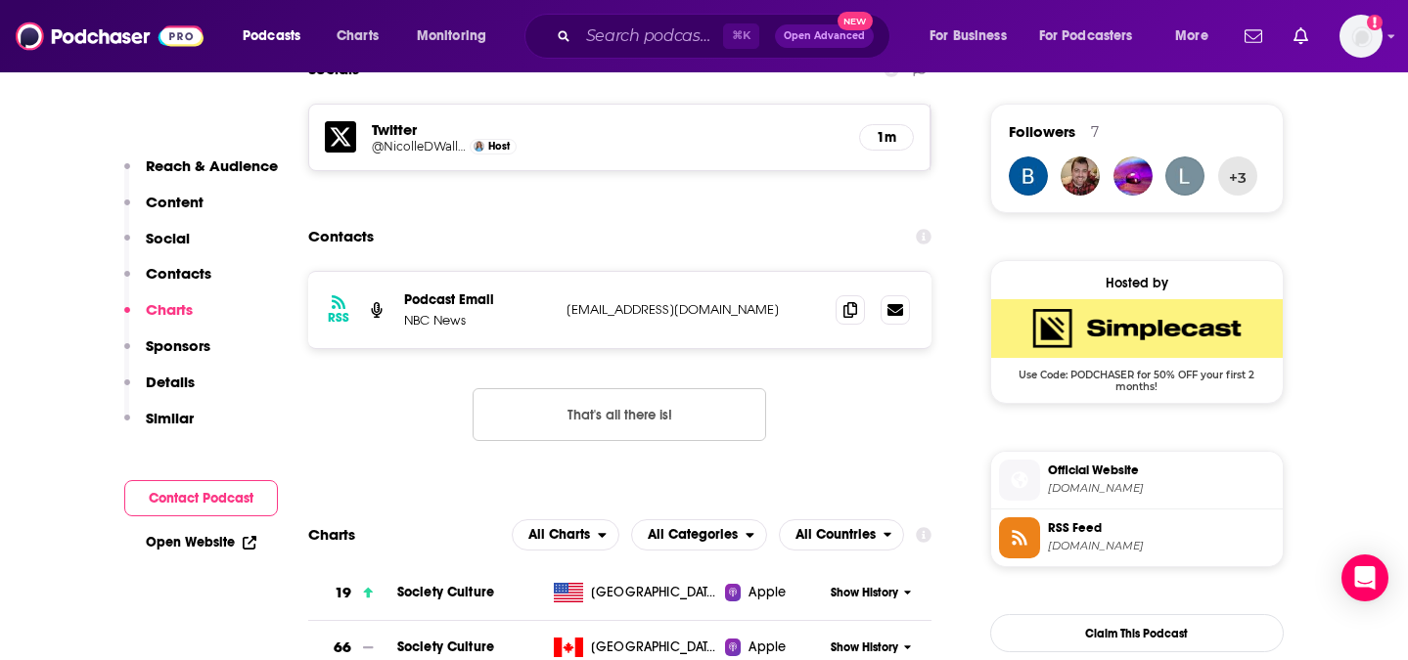
scroll to position [1378, 0]
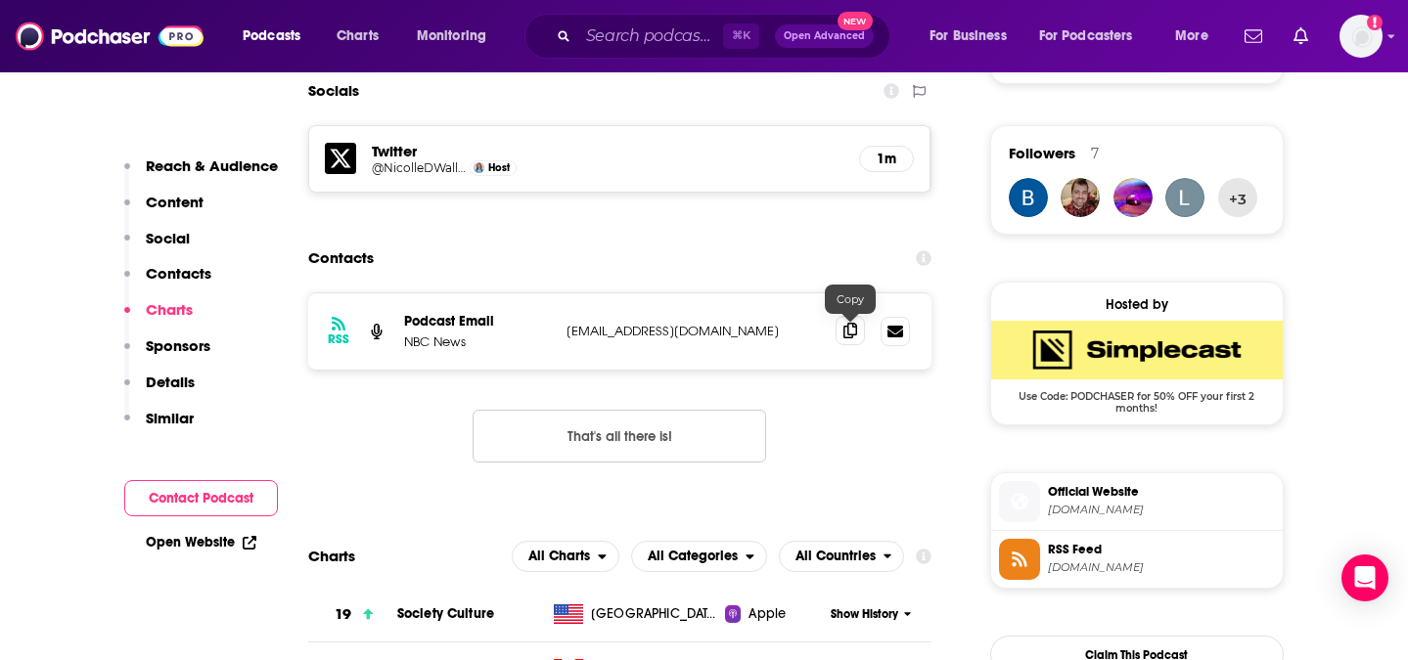
click at [841, 337] on span at bounding box center [849, 330] width 29 height 29
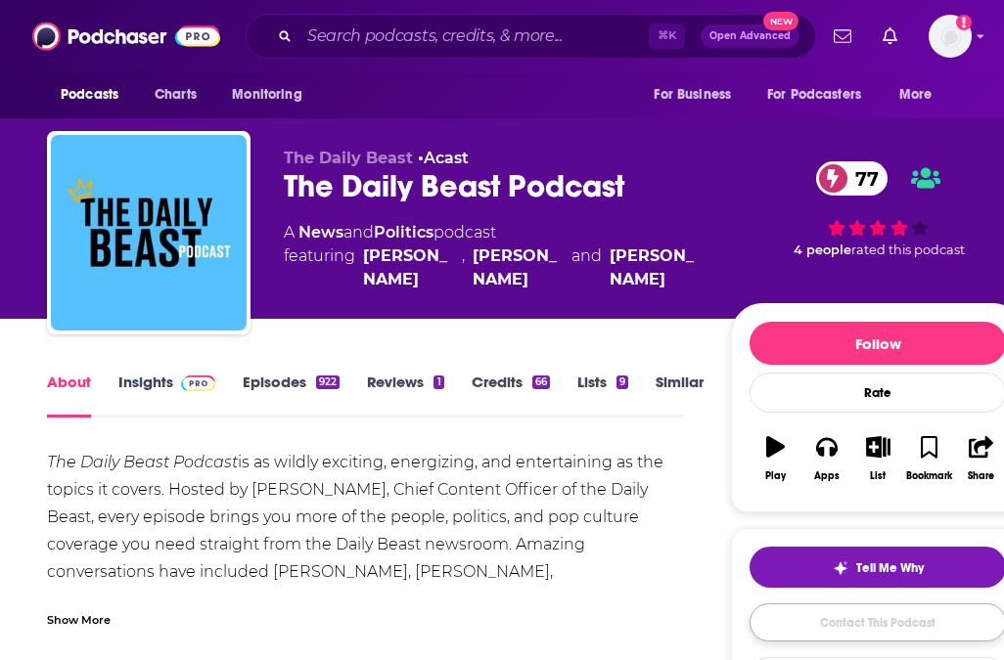
click at [864, 626] on link "Contact This Podcast" at bounding box center [877, 623] width 256 height 38
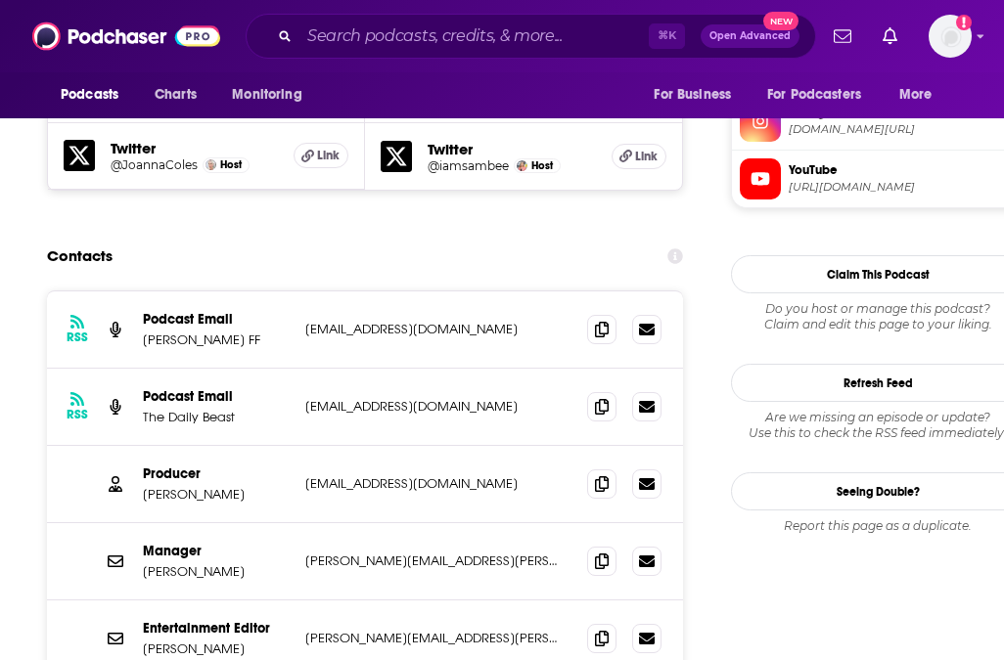
scroll to position [1977, 0]
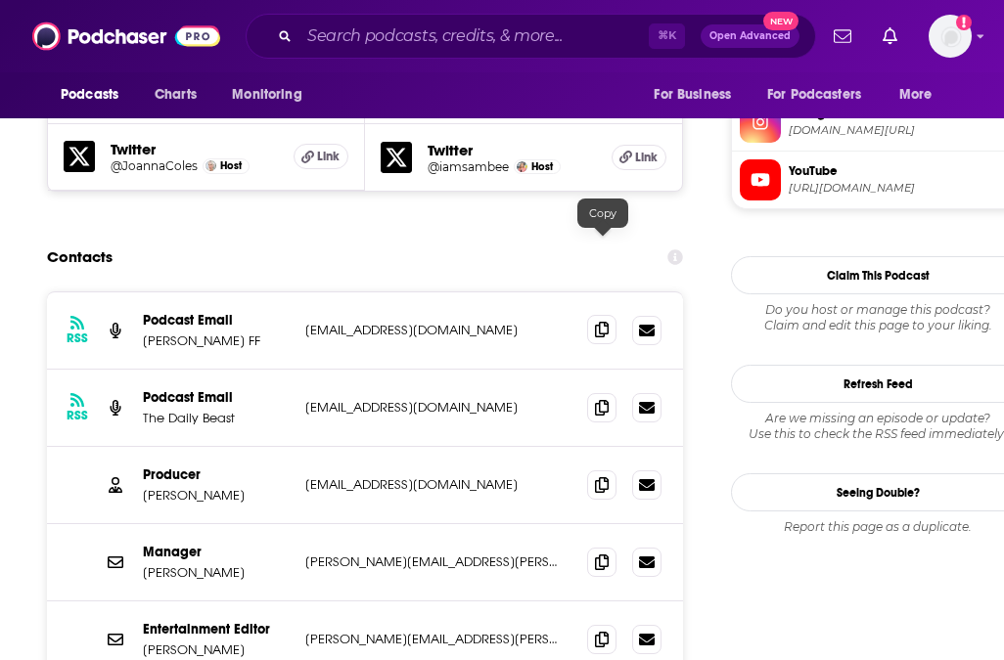
click at [609, 315] on span at bounding box center [601, 329] width 29 height 29
click at [598, 470] on span at bounding box center [601, 484] width 29 height 29
